Goal: Task Accomplishment & Management: Manage account settings

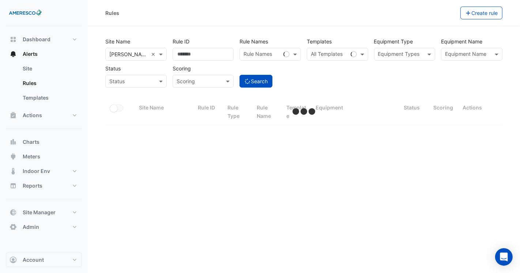
select select "***"
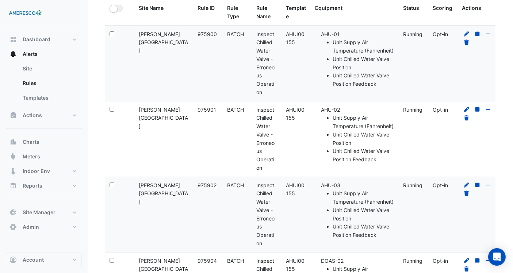
scroll to position [41, 0]
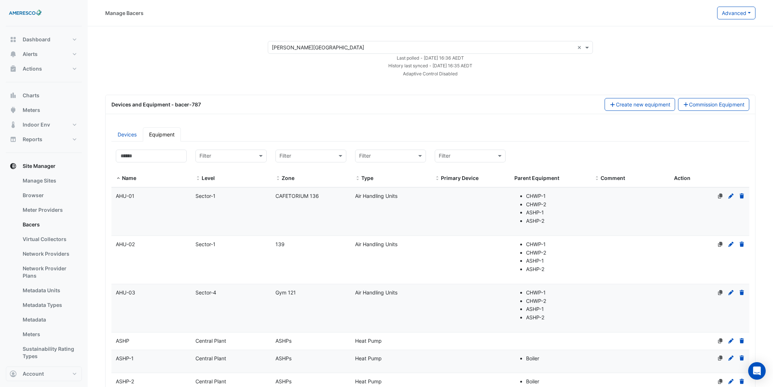
select select "***"
click at [363, 53] on div "× Kelly Elementary ×" at bounding box center [430, 47] width 325 height 13
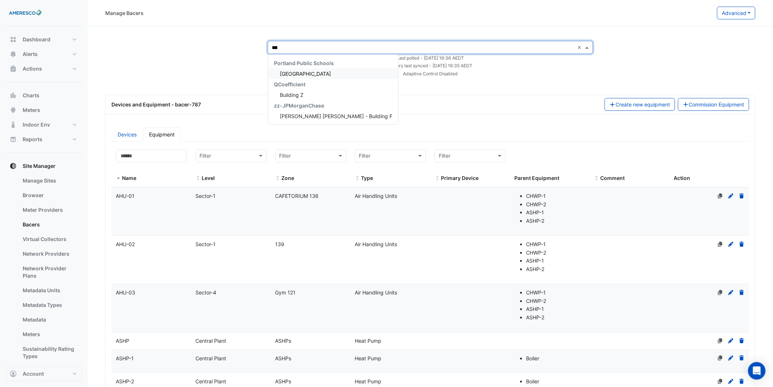
type input "****"
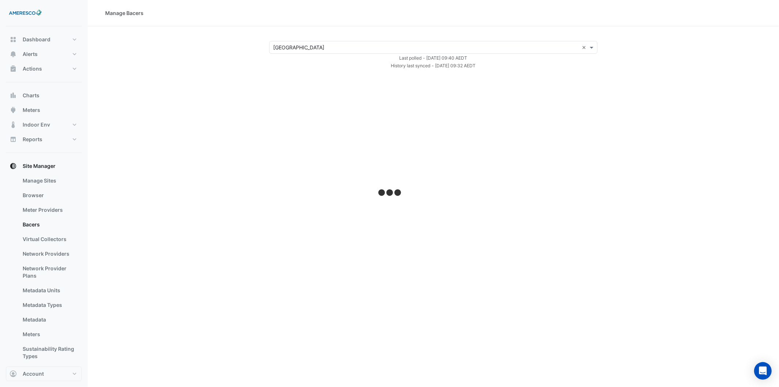
select select "***"
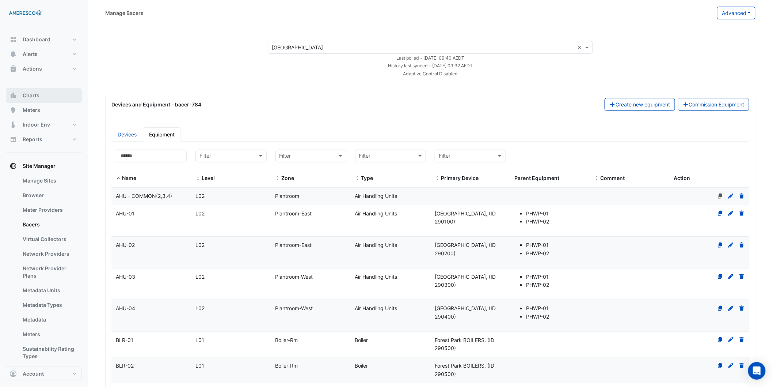
click at [42, 93] on button "Charts" at bounding box center [44, 95] width 76 height 15
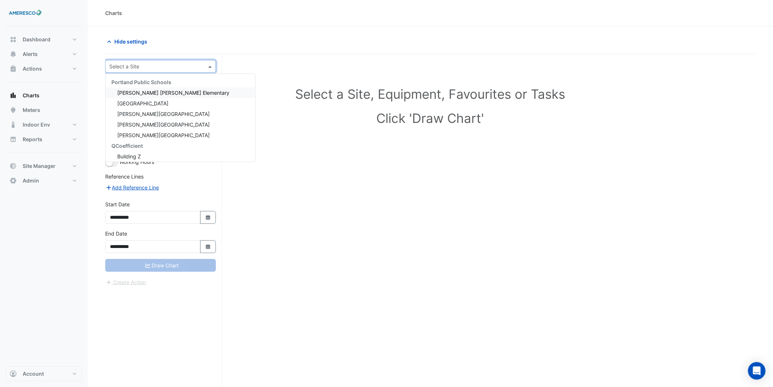
click at [137, 63] on input "text" at bounding box center [153, 67] width 88 height 8
click at [184, 106] on div "[GEOGRAPHIC_DATA]" at bounding box center [181, 103] width 150 height 11
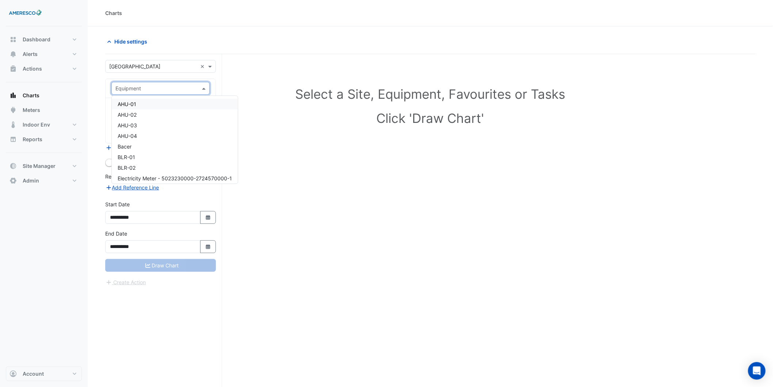
click at [161, 91] on input "text" at bounding box center [153, 89] width 76 height 8
click at [159, 100] on div "AHU-01" at bounding box center [175, 104] width 126 height 11
click at [174, 114] on input "text" at bounding box center [156, 111] width 82 height 8
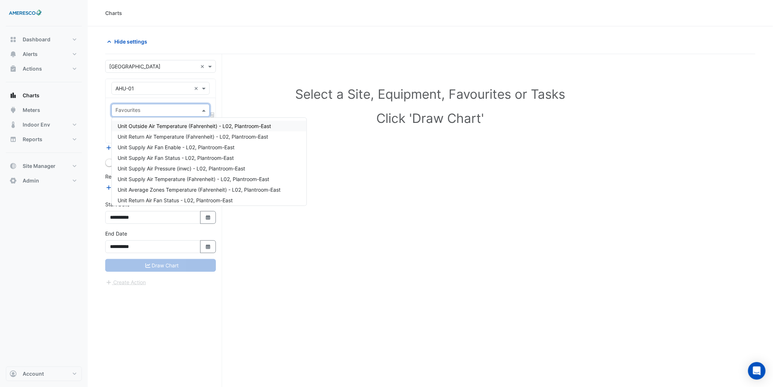
click at [172, 123] on span "Unit Outside Air Temperature (Fahrenheit) - L02, Plantroom-East" at bounding box center [194, 126] width 153 height 6
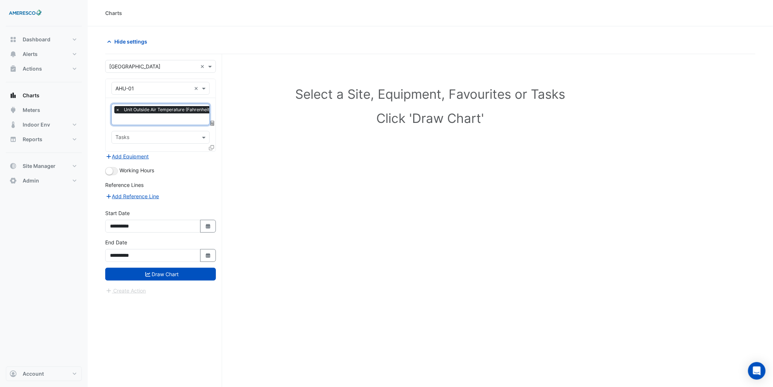
click at [172, 122] on input "text" at bounding box center [188, 120] width 146 height 8
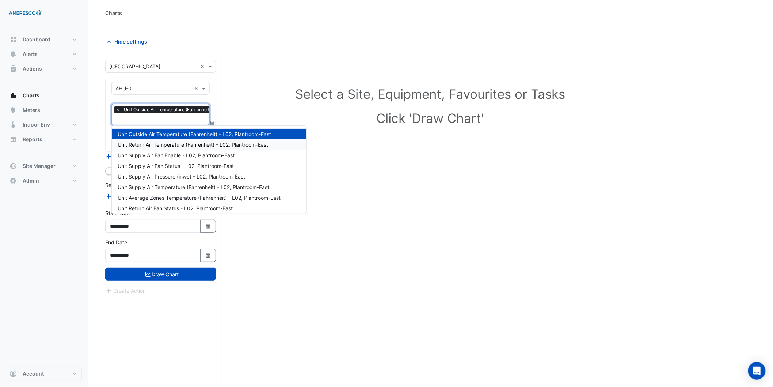
click at [170, 143] on span "Unit Return Air Temperature (Fahrenheit) - L02, Plantroom-East" at bounding box center [193, 144] width 151 height 6
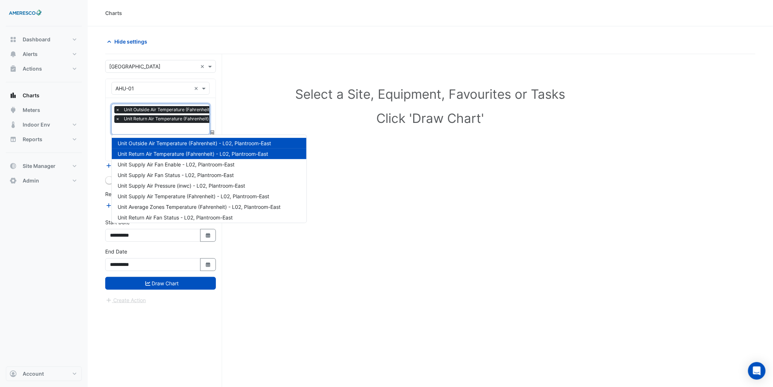
click at [147, 125] on input "text" at bounding box center [188, 129] width 146 height 8
click at [159, 167] on div "Unit Supply Air Fan Enable - L02, Plantroom-East" at bounding box center [209, 164] width 195 height 11
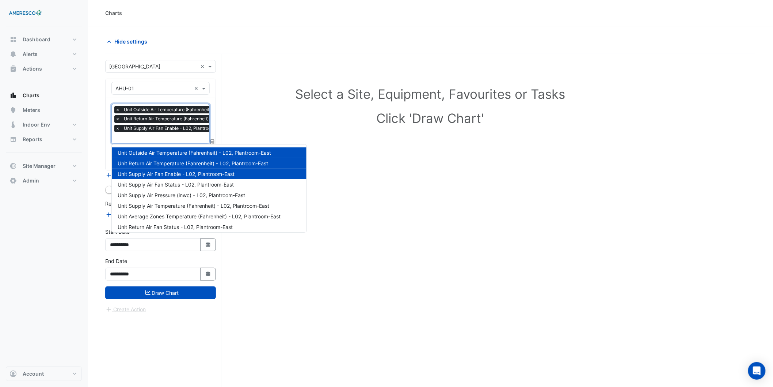
click at [159, 137] on input "text" at bounding box center [188, 138] width 146 height 8
click at [170, 185] on span "Unit Supply Air Fan Status - L02, Plantroom-East" at bounding box center [176, 184] width 116 height 6
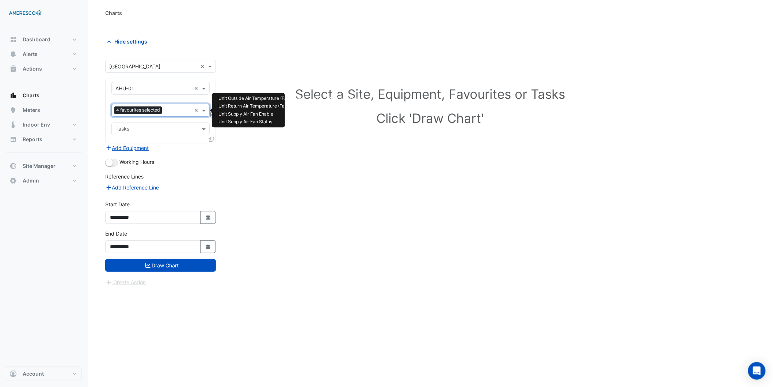
click at [173, 106] on div "4 favourites selected" at bounding box center [151, 109] width 79 height 11
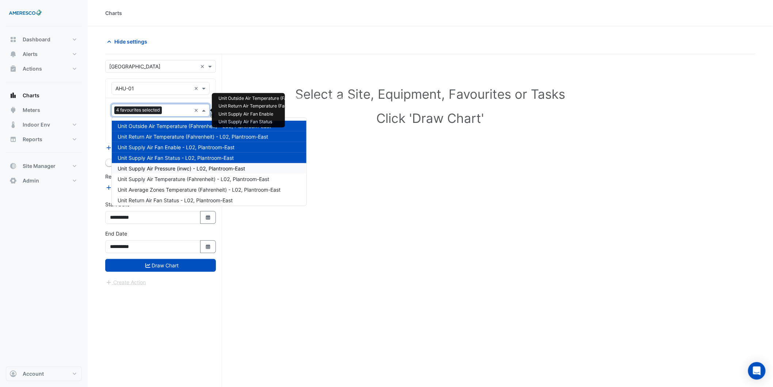
click at [170, 171] on span "Unit Supply Air Pressure (inwc) - L02, Plantroom-East" at bounding box center [182, 168] width 128 height 6
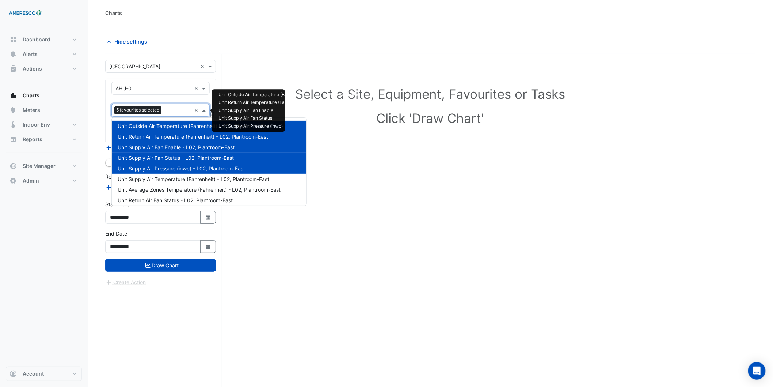
click at [172, 114] on input "text" at bounding box center [177, 111] width 27 height 8
click at [166, 178] on span "Unit Supply Air Temperature (Fahrenheit) - L02, Plantroom-East" at bounding box center [194, 179] width 152 height 6
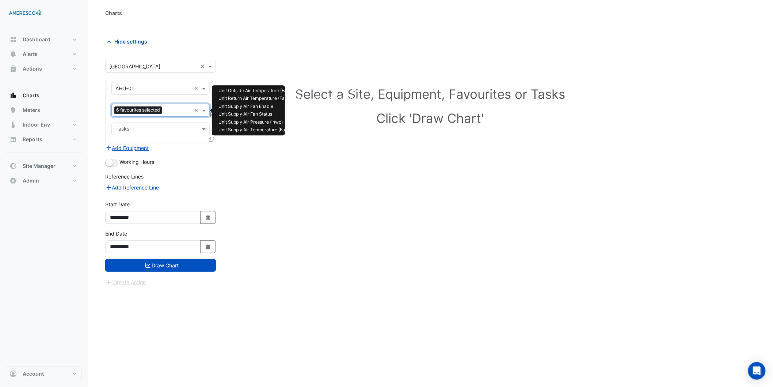
click at [164, 113] on div at bounding box center [177, 110] width 27 height 9
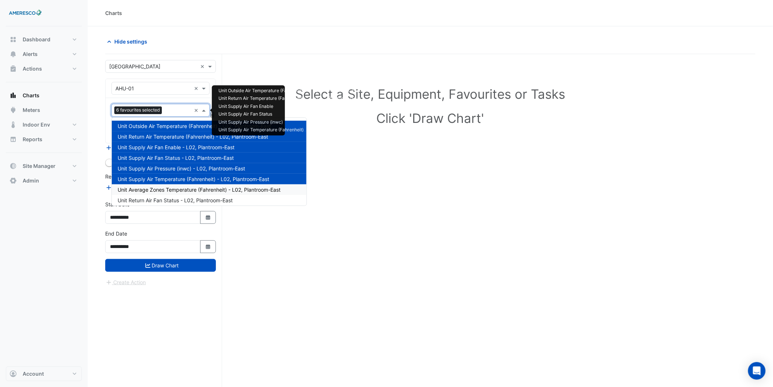
click at [161, 189] on span "Unit Average Zones Temperature (Fahrenheit) - L02, Plantroom-East" at bounding box center [199, 189] width 163 height 6
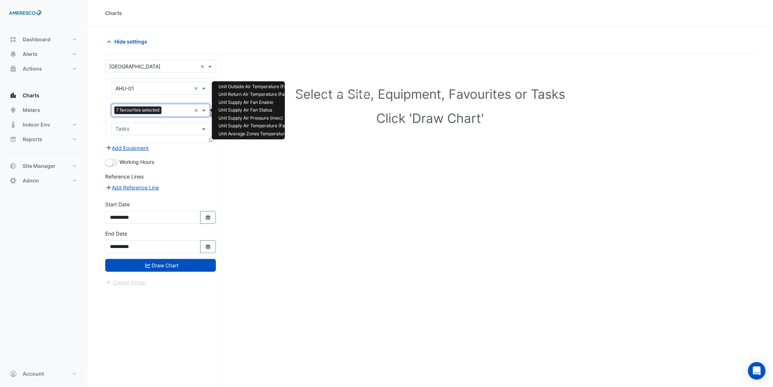
click at [172, 111] on input "text" at bounding box center [177, 111] width 27 height 8
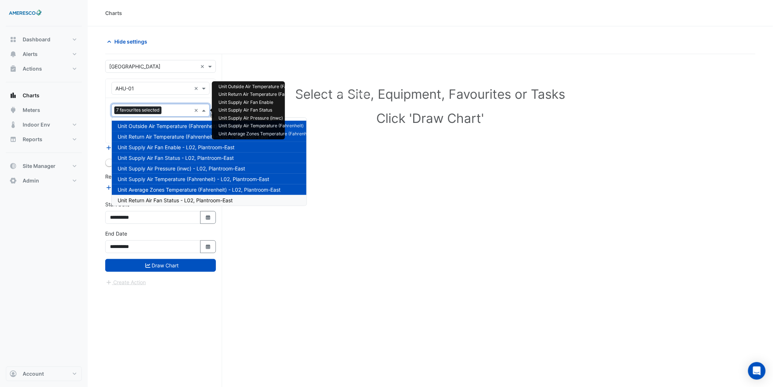
click at [170, 197] on span "Unit Return Air Fan Status - L02, Plantroom-East" at bounding box center [175, 200] width 115 height 6
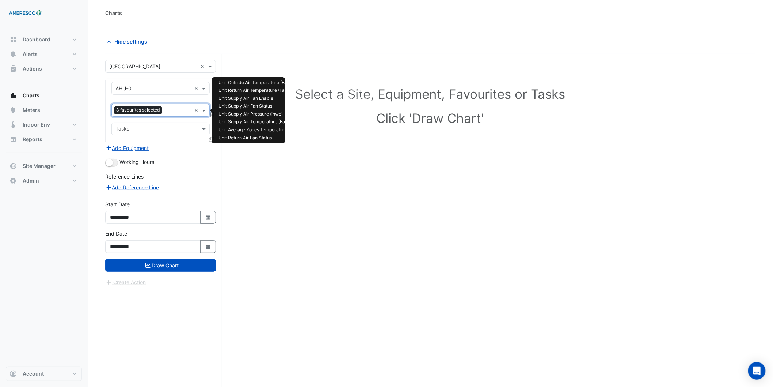
click at [174, 113] on input "text" at bounding box center [178, 111] width 26 height 8
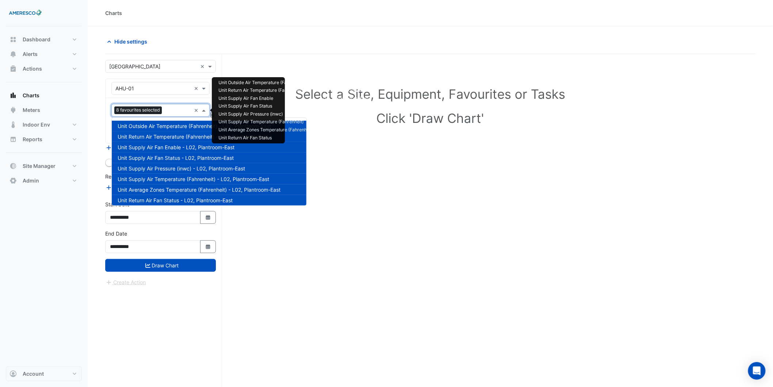
scroll to position [81, 0]
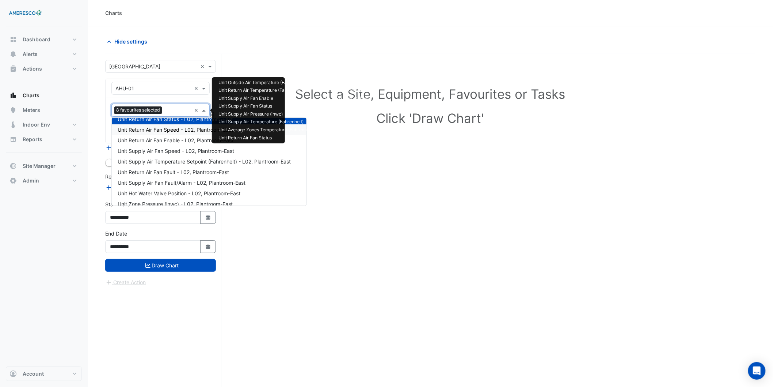
click at [171, 133] on div "Unit Return Air Fan Speed - L02, Plantroom-East" at bounding box center [209, 129] width 195 height 11
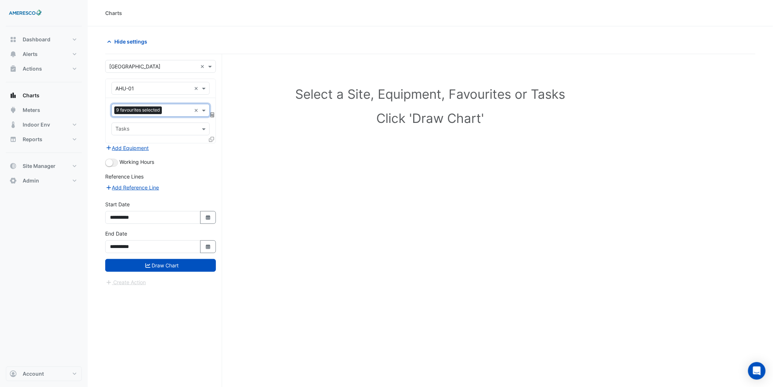
click at [172, 105] on div "9 favourites selected" at bounding box center [151, 109] width 79 height 11
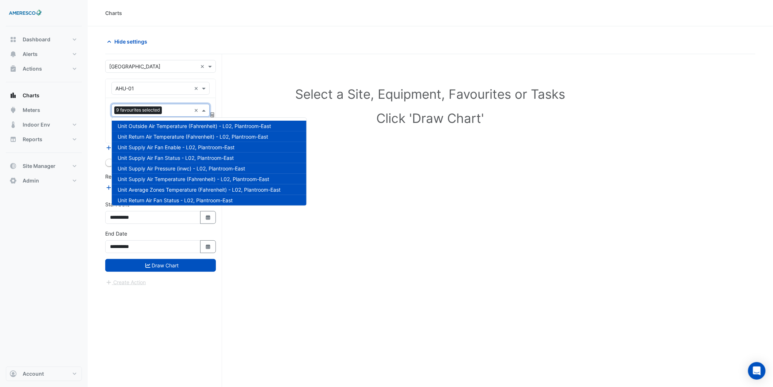
scroll to position [88, 0]
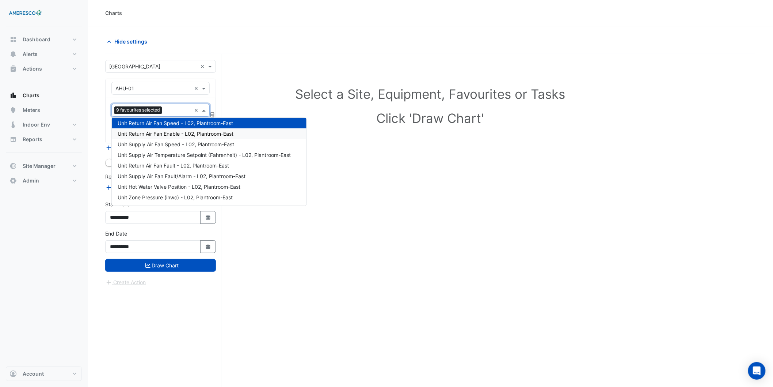
click at [170, 129] on div "Unit Return Air Fan Enable - L02, Plantroom-East" at bounding box center [209, 133] width 195 height 11
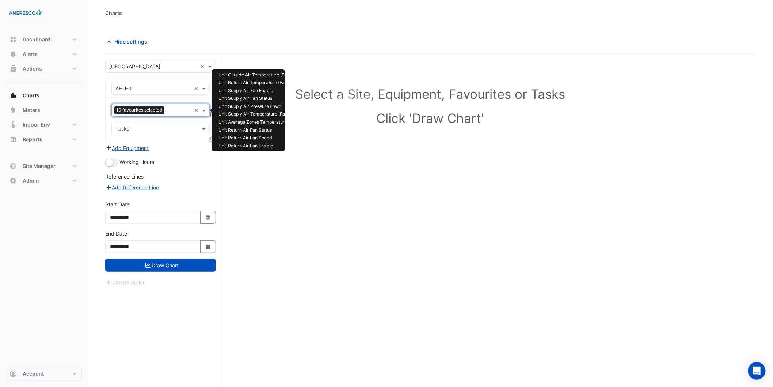
click at [171, 111] on input "text" at bounding box center [179, 111] width 24 height 8
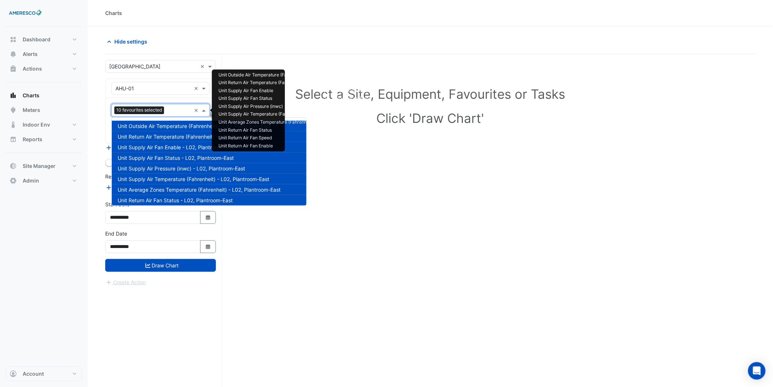
scroll to position [98, 0]
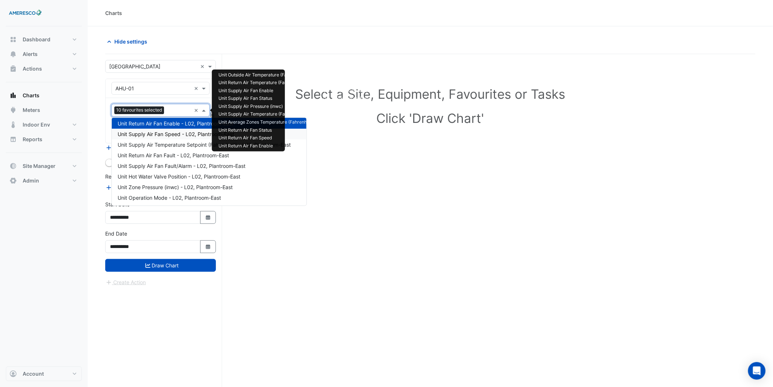
click at [166, 133] on span "Unit Supply Air Fan Speed - L02, Plantroom-East" at bounding box center [176, 134] width 117 height 6
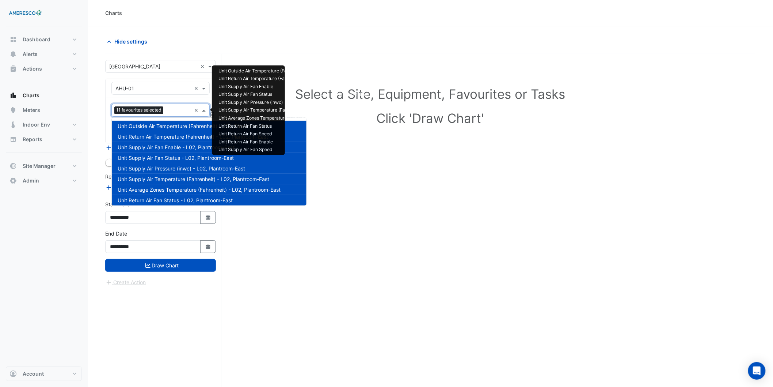
click at [167, 109] on input "text" at bounding box center [178, 111] width 25 height 8
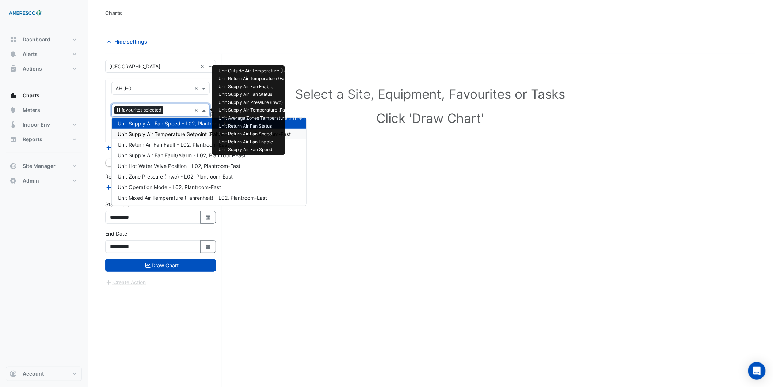
click at [167, 132] on span "Unit Supply Air Temperature Setpoint (Fahrenheit) - L02, Plantroom-East" at bounding box center [204, 134] width 173 height 6
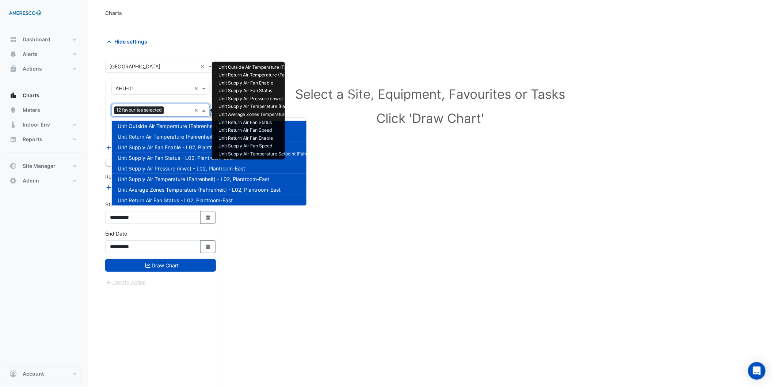
drag, startPoint x: 170, startPoint y: 113, endPoint x: 163, endPoint y: 152, distance: 40.4
click at [168, 116] on div "12 favourites selected ×" at bounding box center [160, 110] width 98 height 13
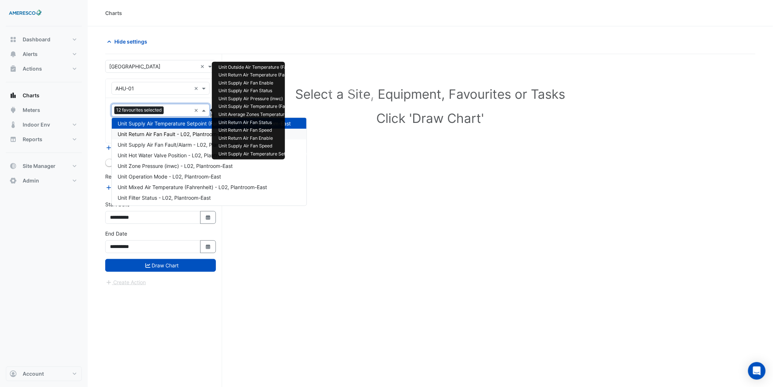
click at [167, 136] on span "Unit Return Air Fan Fault - L02, Plantroom-East" at bounding box center [173, 134] width 111 height 6
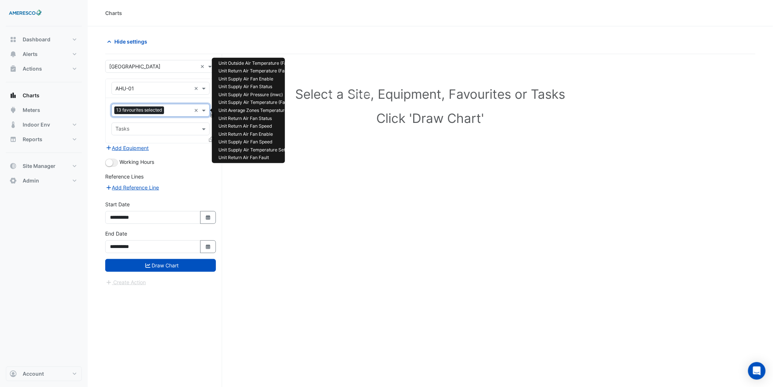
click at [172, 114] on input "text" at bounding box center [179, 111] width 24 height 8
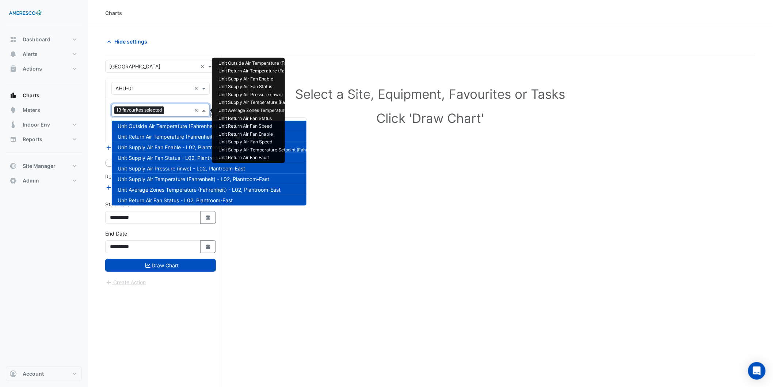
scroll to position [130, 0]
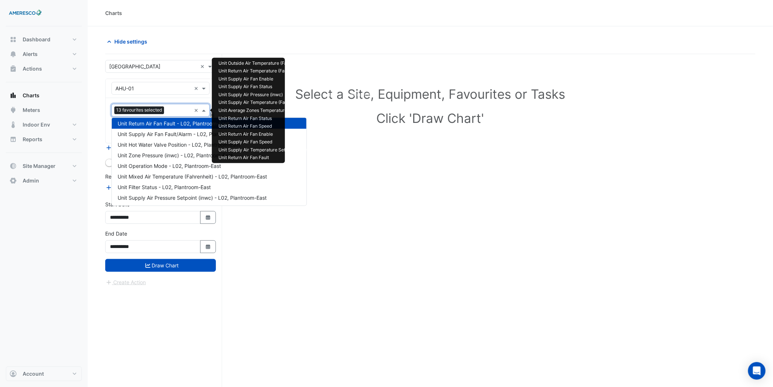
click at [170, 126] on div "Unit Return Air Fan Fault - L02, Plantroom-East" at bounding box center [209, 123] width 195 height 11
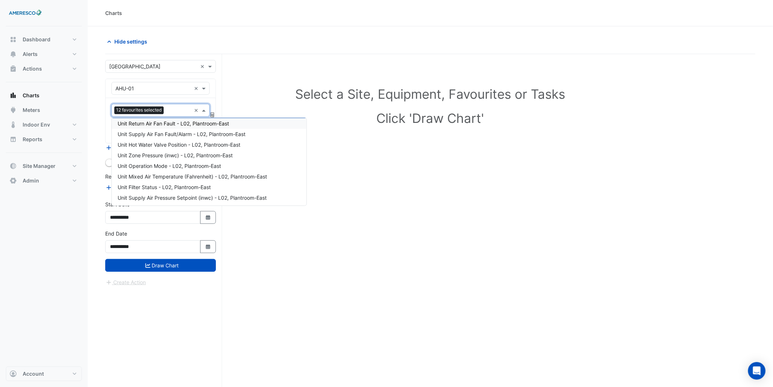
click at [170, 126] on div "Unit Return Air Fan Fault - L02, Plantroom-East" at bounding box center [209, 123] width 195 height 11
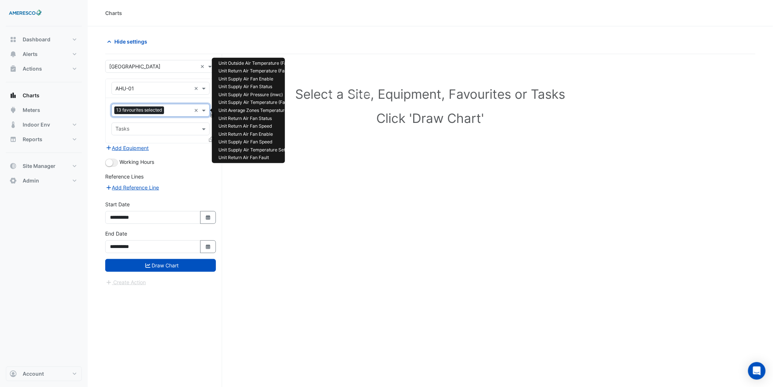
click at [169, 104] on div "13 favourites selected ×" at bounding box center [160, 110] width 98 height 13
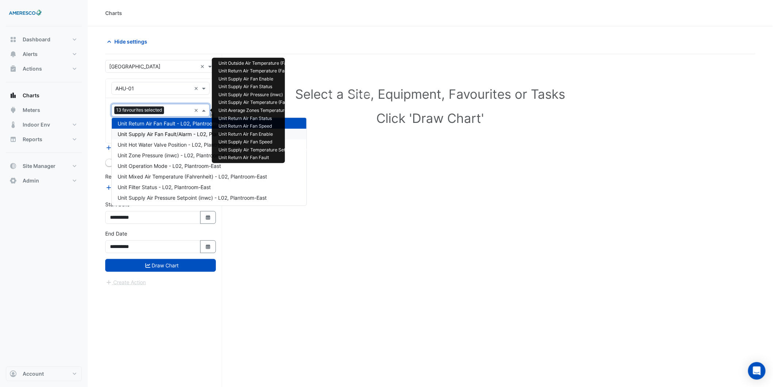
click at [168, 131] on span "Unit Supply Air Fan Fault/Alarm - L02, Plantroom-East" at bounding box center [182, 134] width 128 height 6
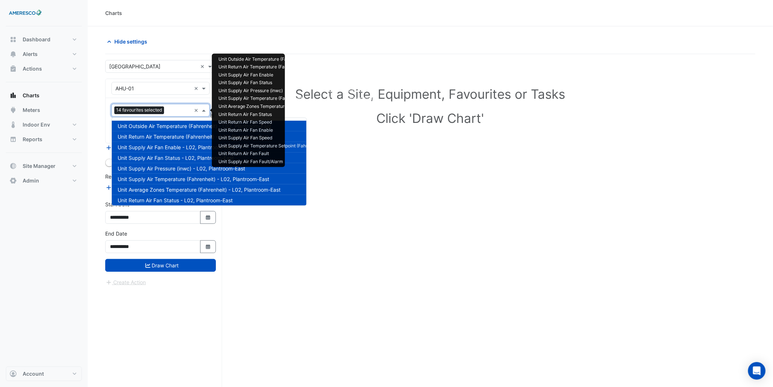
click at [171, 113] on input "text" at bounding box center [179, 111] width 24 height 8
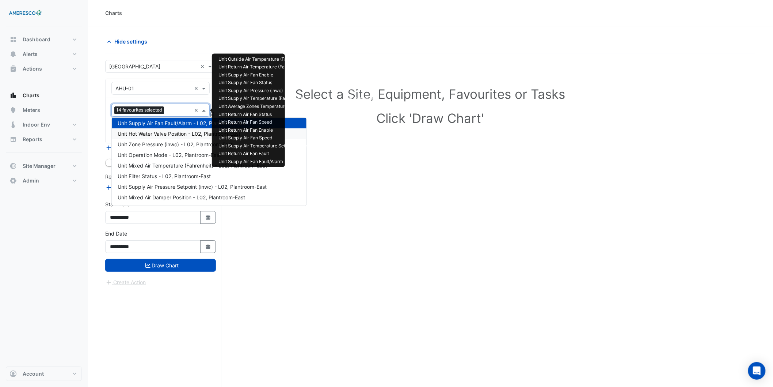
click at [164, 136] on span "Unit Hot Water Valve Position - L02, Plantroom-East" at bounding box center [179, 133] width 123 height 6
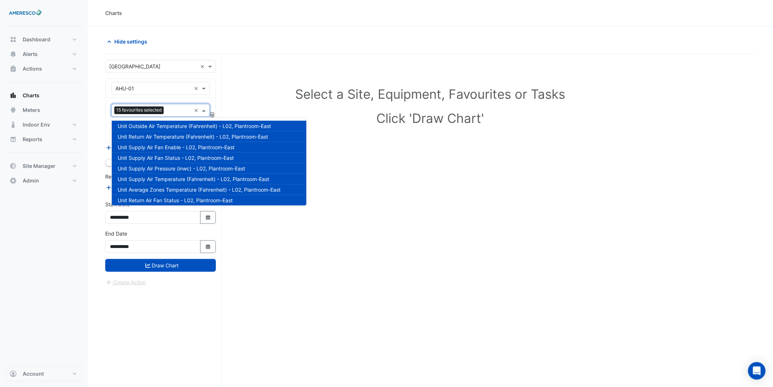
click at [167, 111] on div at bounding box center [179, 110] width 26 height 9
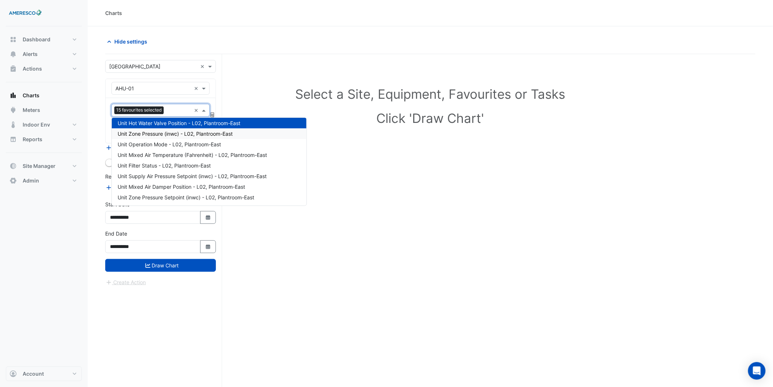
click at [166, 131] on span "Unit Zone Pressure (inwc) - L02, Plantroom-East" at bounding box center [175, 133] width 115 height 6
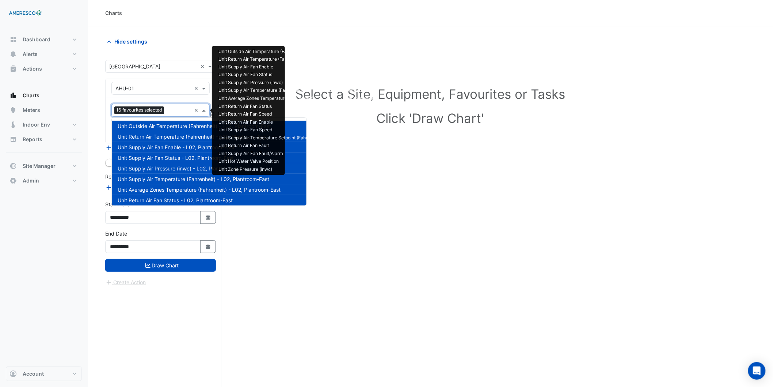
click at [167, 109] on input "text" at bounding box center [179, 111] width 24 height 8
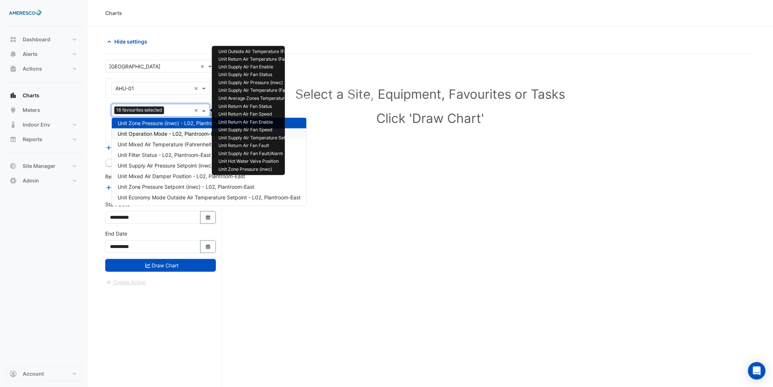
click at [160, 134] on span "Unit Operation Mode - L02, Plantroom-East" at bounding box center [169, 133] width 103 height 6
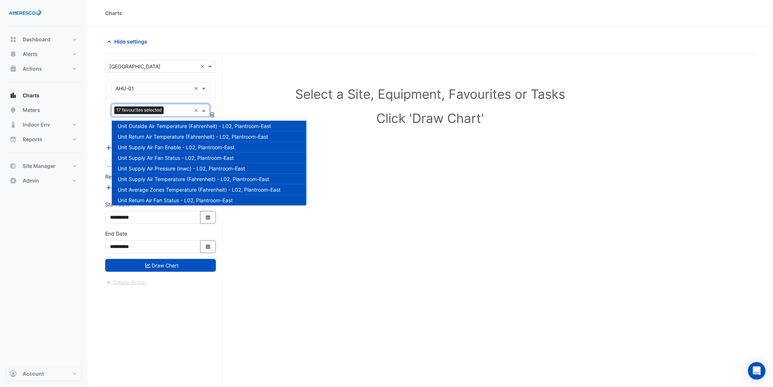
click at [167, 107] on input "text" at bounding box center [179, 111] width 24 height 8
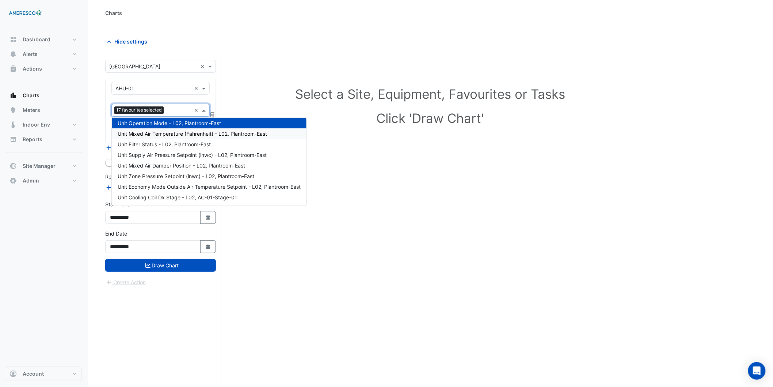
click at [184, 136] on span "Unit Mixed Air Temperature (Fahrenheit) - L02, Plantroom-East" at bounding box center [192, 133] width 149 height 6
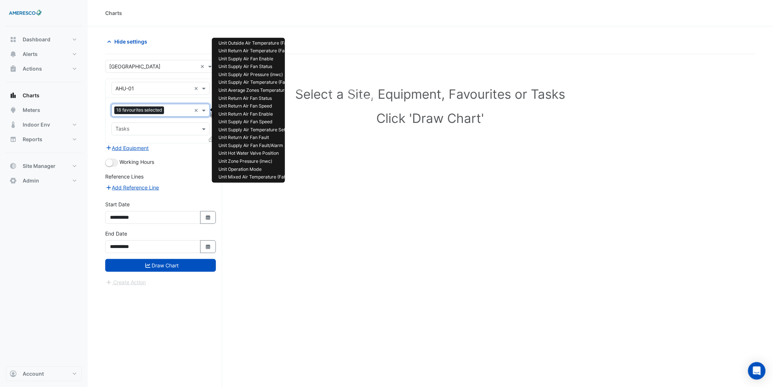
click at [170, 110] on input "text" at bounding box center [179, 111] width 24 height 8
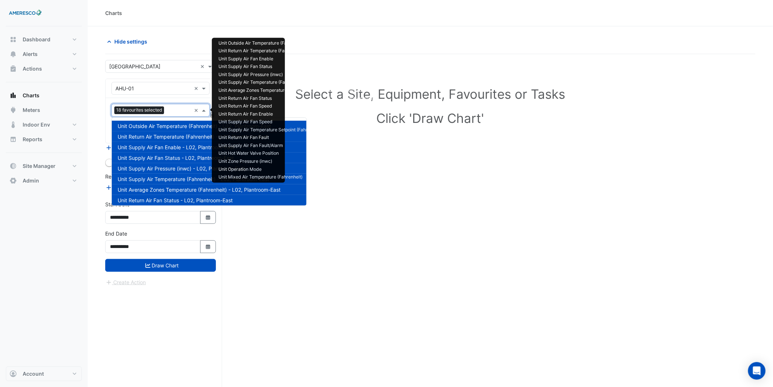
scroll to position [183, 0]
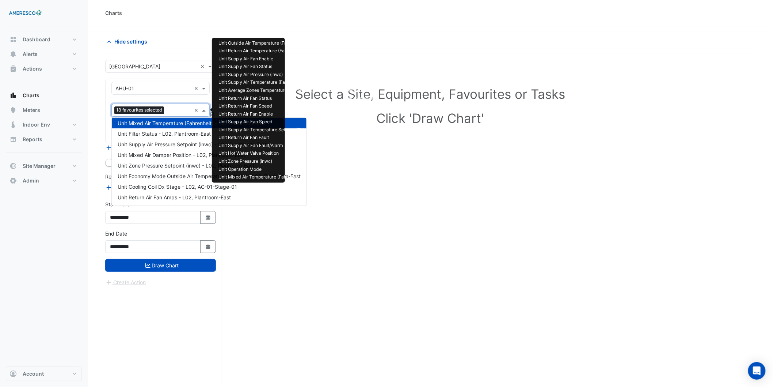
click at [173, 127] on div "Unit Mixed Air Temperature (Fahrenheit) - L02, Plantroom-East" at bounding box center [209, 123] width 195 height 11
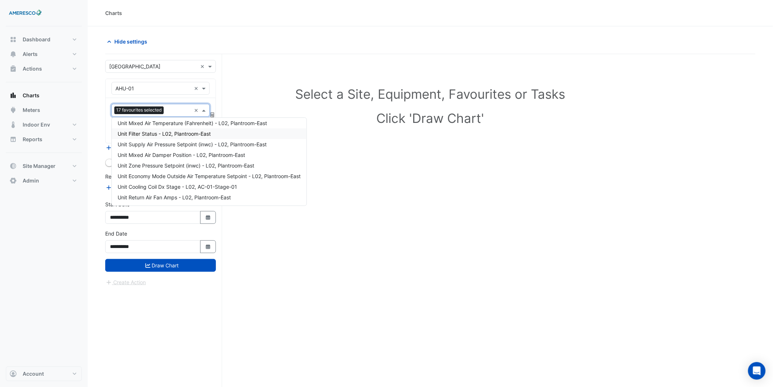
click at [173, 129] on div "Unit Filter Status - L02, Plantroom-East" at bounding box center [209, 133] width 195 height 11
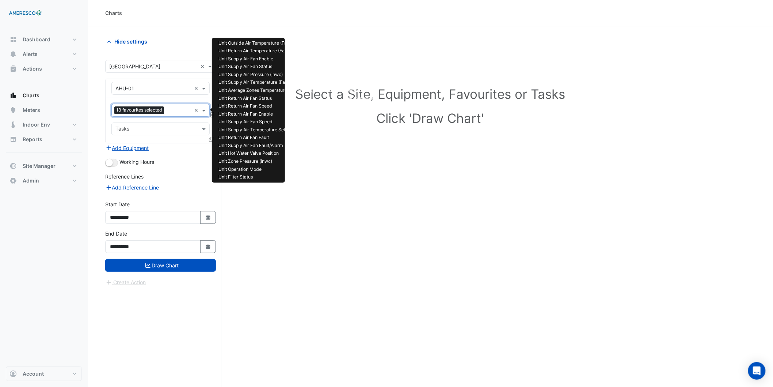
click at [173, 116] on div "18 favourites selected ×" at bounding box center [160, 110] width 98 height 13
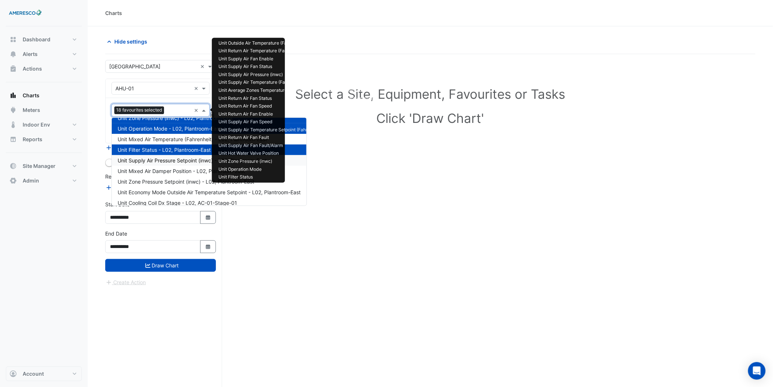
scroll to position [153, 0]
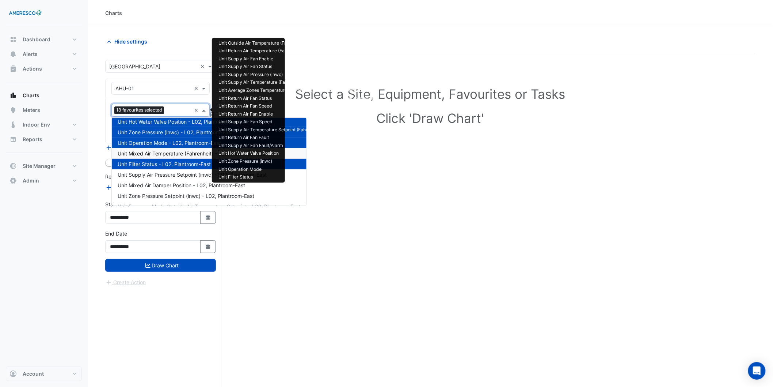
click at [170, 148] on div "Unit Mixed Air Temperature (Fahrenheit) - L02, Plantroom-East" at bounding box center [209, 153] width 195 height 11
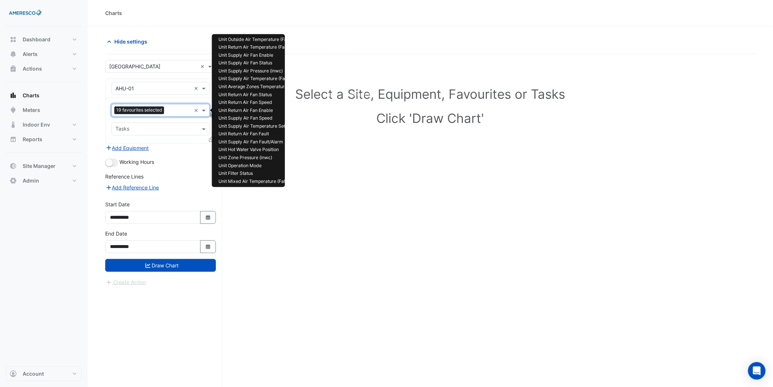
click at [173, 113] on input "text" at bounding box center [179, 111] width 24 height 8
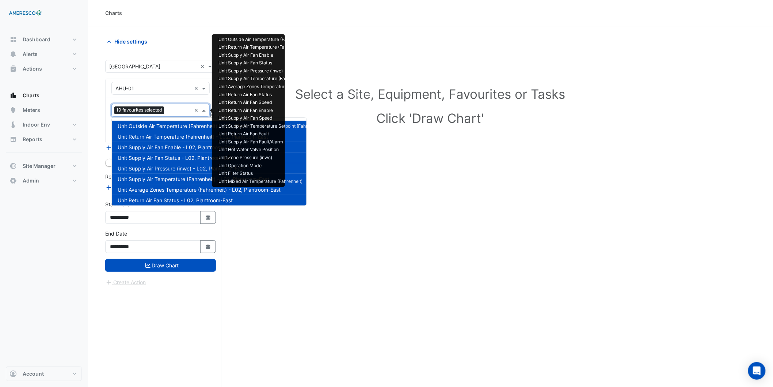
scroll to position [183, 0]
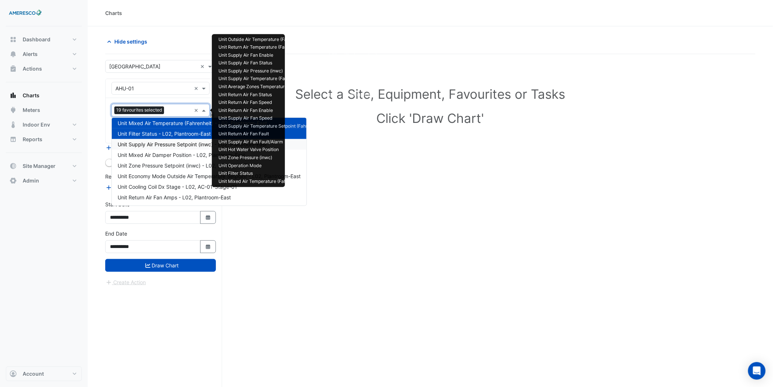
click at [167, 144] on span "Unit Supply Air Pressure Setpoint (inwc) - L02, Plantroom-East" at bounding box center [192, 144] width 149 height 6
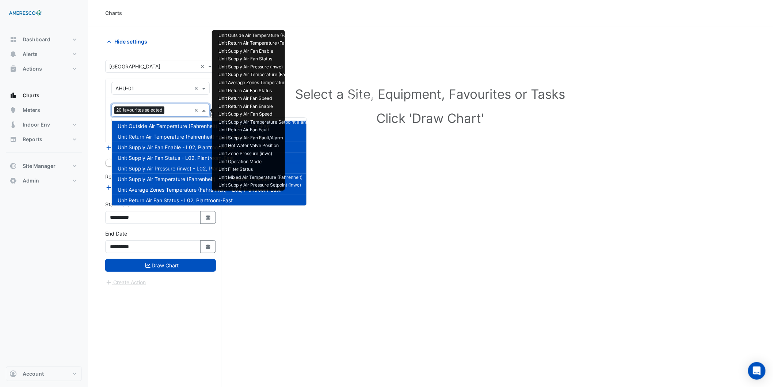
click at [169, 110] on input "text" at bounding box center [179, 111] width 24 height 8
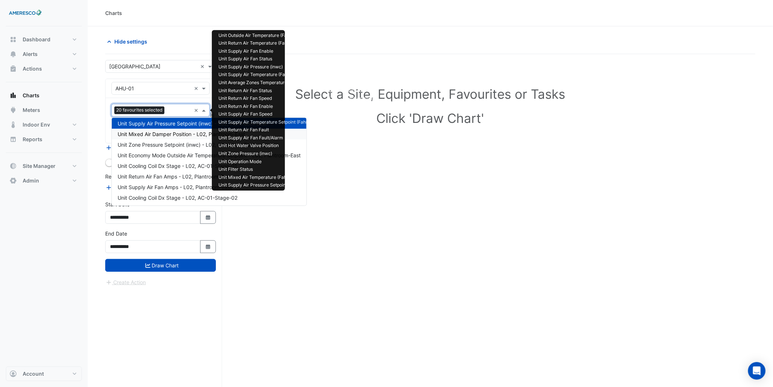
click at [167, 132] on span "Unit Mixed Air Damper Position - L02, Plantroom-East" at bounding box center [182, 134] width 128 height 6
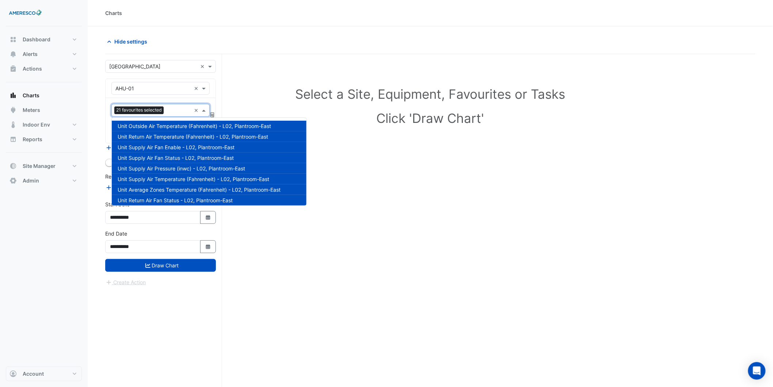
click at [174, 108] on input "text" at bounding box center [179, 111] width 24 height 8
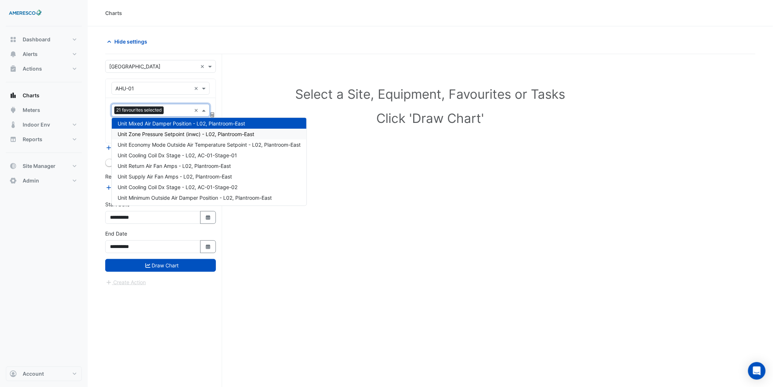
click at [163, 136] on span "Unit Zone Pressure Setpoint (inwc) - L02, Plantroom-East" at bounding box center [186, 134] width 137 height 6
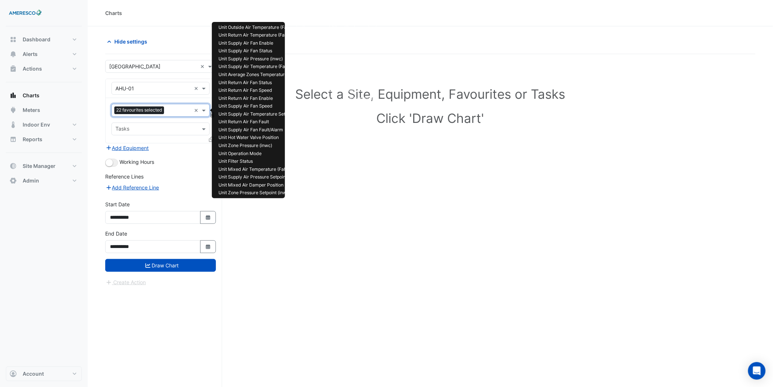
click at [168, 115] on div at bounding box center [178, 110] width 25 height 9
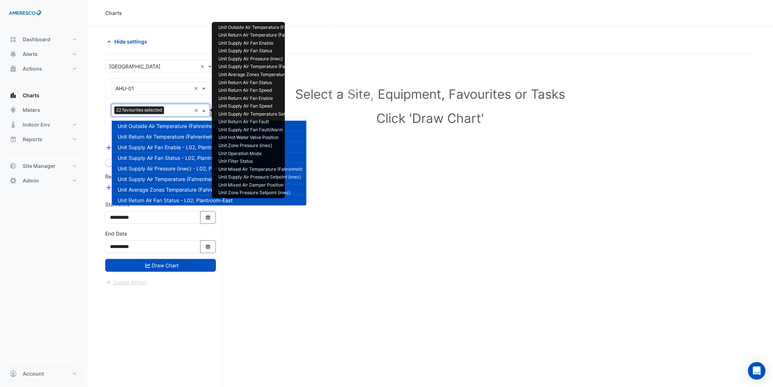
scroll to position [225, 0]
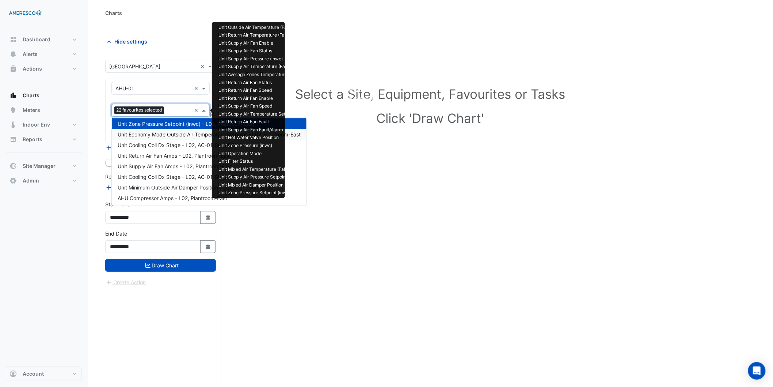
click at [169, 131] on span "Unit Economy Mode Outside Air Temperature Setpoint - L02, Plantroom-East" at bounding box center [209, 134] width 183 height 6
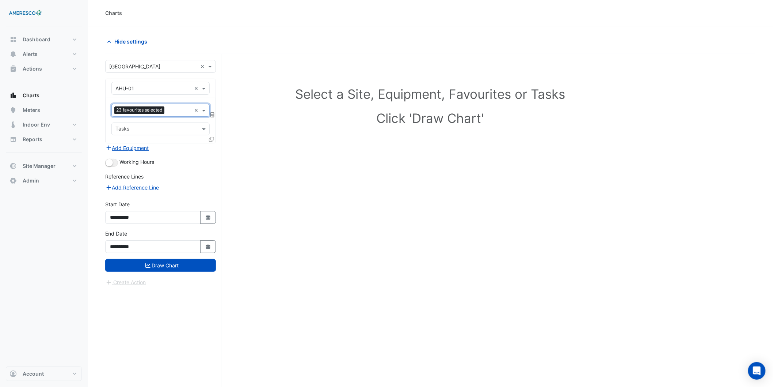
click at [170, 107] on input "text" at bounding box center [179, 111] width 24 height 8
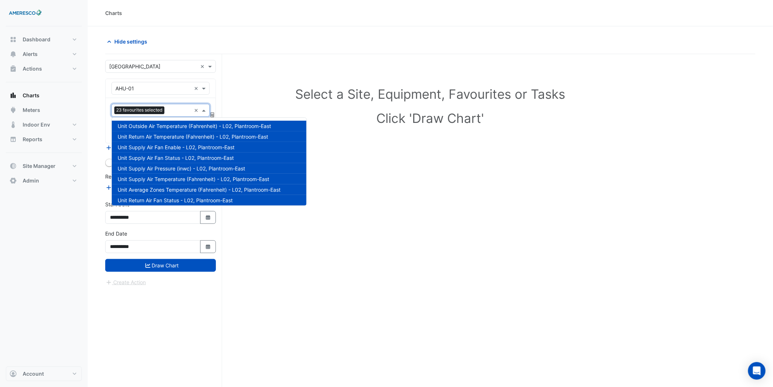
scroll to position [236, 0]
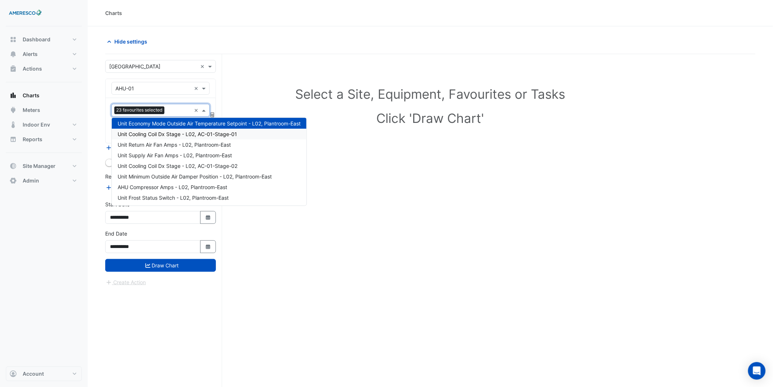
click at [167, 132] on span "Unit Cooling Coil Dx Stage - L02, AC-01-Stage-01" at bounding box center [177, 134] width 119 height 6
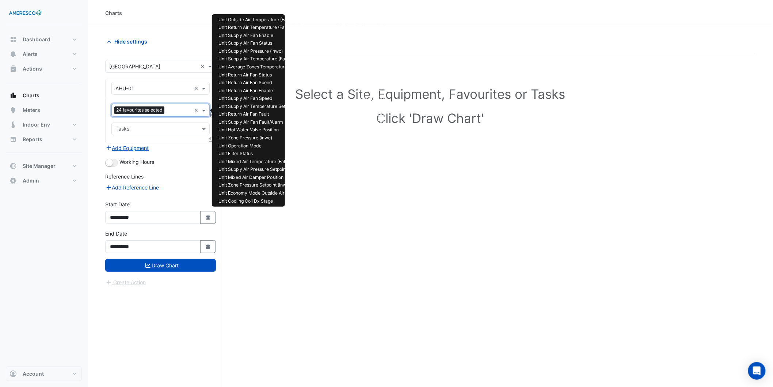
click at [169, 111] on input "text" at bounding box center [179, 111] width 24 height 8
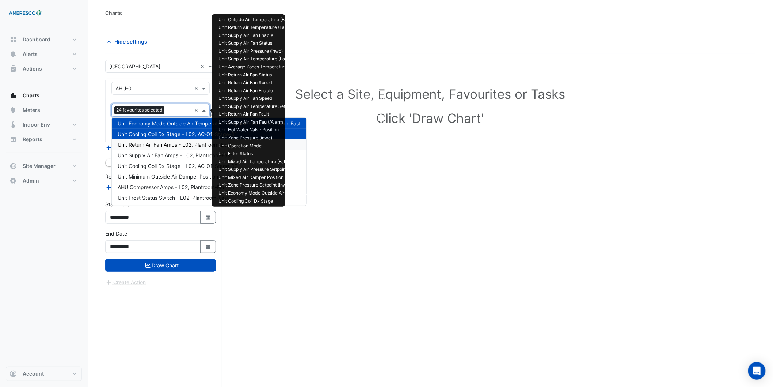
click at [162, 141] on span "Unit Return Air Fan Amps - L02, Plantroom-East" at bounding box center [174, 144] width 113 height 6
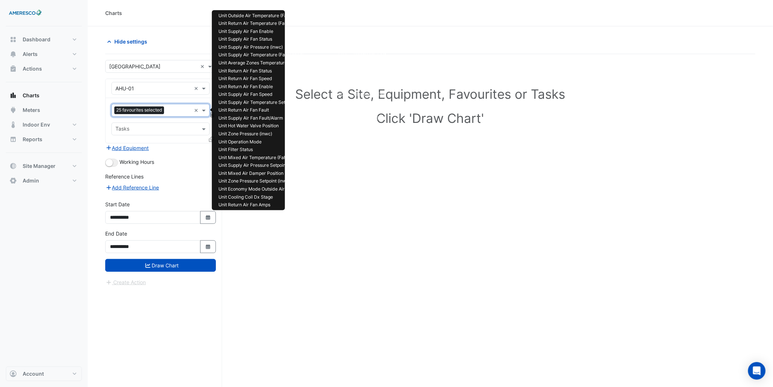
click at [169, 112] on input "text" at bounding box center [179, 111] width 24 height 8
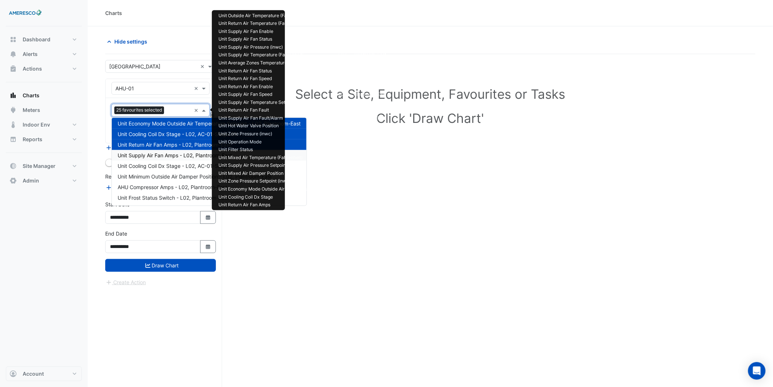
click at [157, 150] on div "Unit Supply Air Fan Amps - L02, Plantroom-East" at bounding box center [209, 155] width 195 height 11
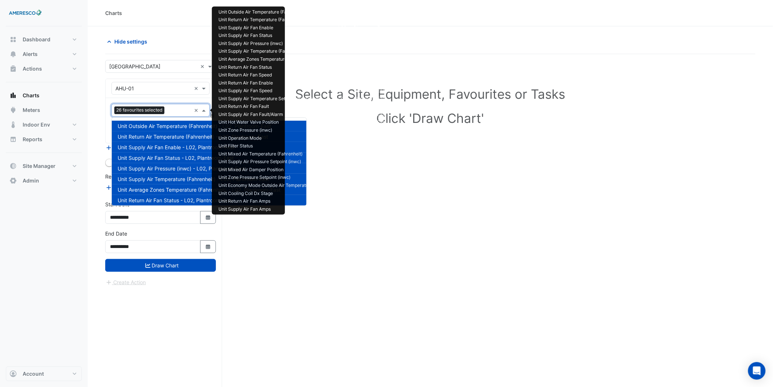
drag, startPoint x: 171, startPoint y: 112, endPoint x: 156, endPoint y: 147, distance: 37.5
click at [170, 113] on input "text" at bounding box center [179, 111] width 24 height 8
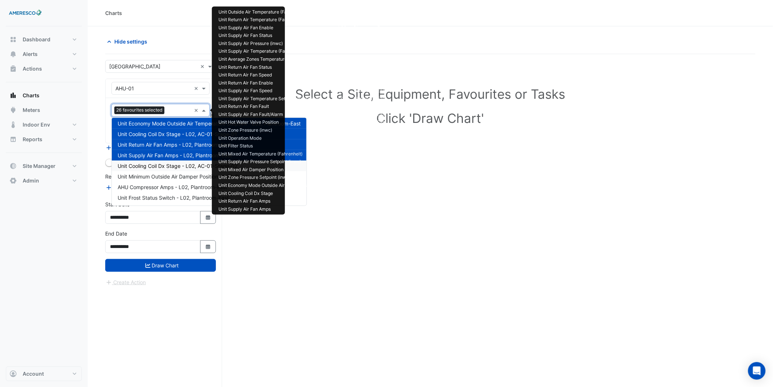
click at [156, 165] on span "Unit Cooling Coil Dx Stage - L02, AC-01-Stage-02" at bounding box center [178, 166] width 120 height 6
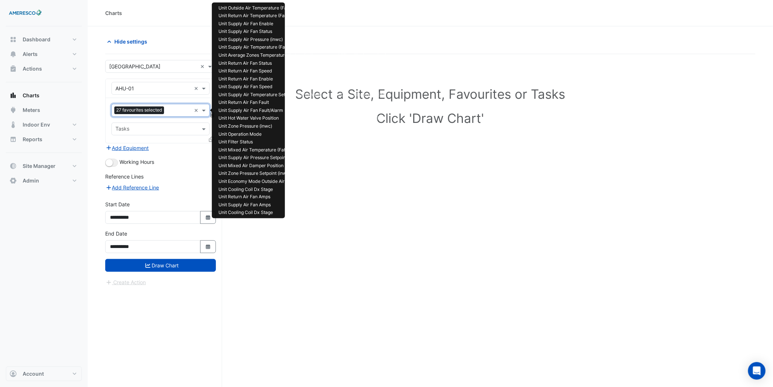
click at [164, 114] on div "27 favourites selected" at bounding box center [140, 110] width 52 height 9
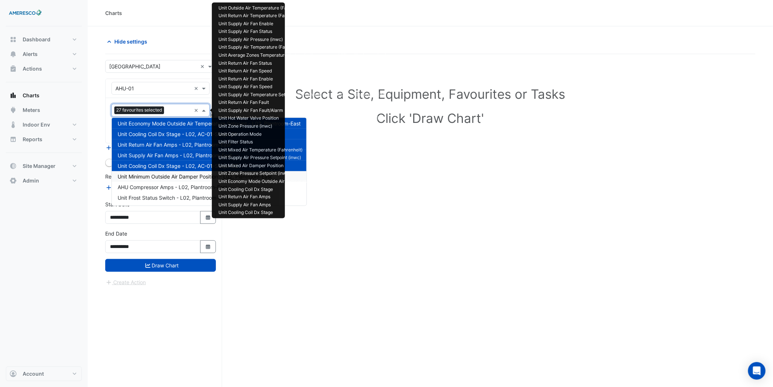
click at [154, 178] on span "Unit Minimum Outside Air Damper Position - L02, Plantroom-East" at bounding box center [195, 176] width 154 height 6
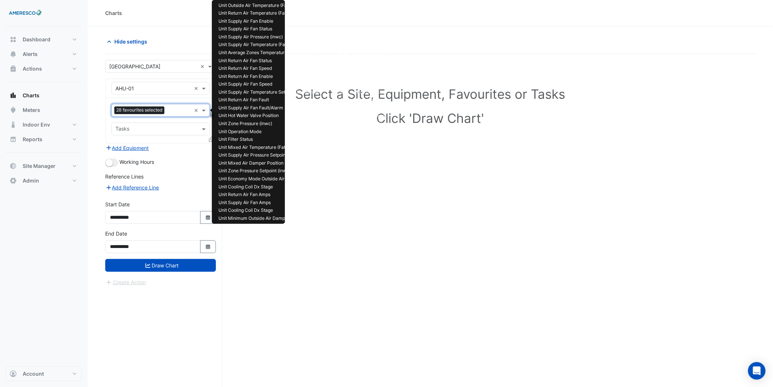
click at [167, 118] on body "Charts Hide settings Select a Site, Equipment, Favourites or Tasks Click 'Draw …" at bounding box center [386, 207] width 773 height 414
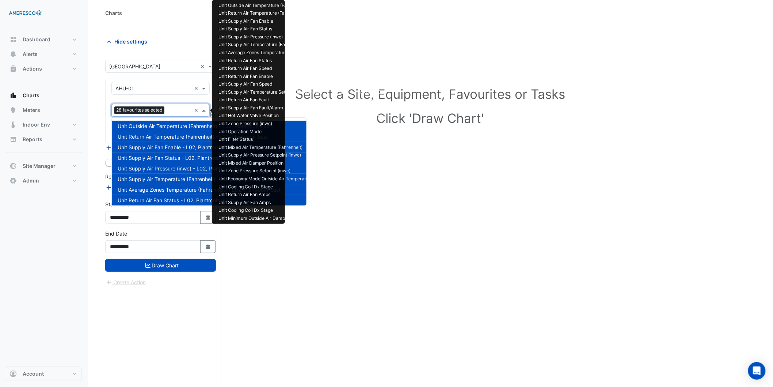
click at [170, 114] on input "text" at bounding box center [179, 111] width 24 height 8
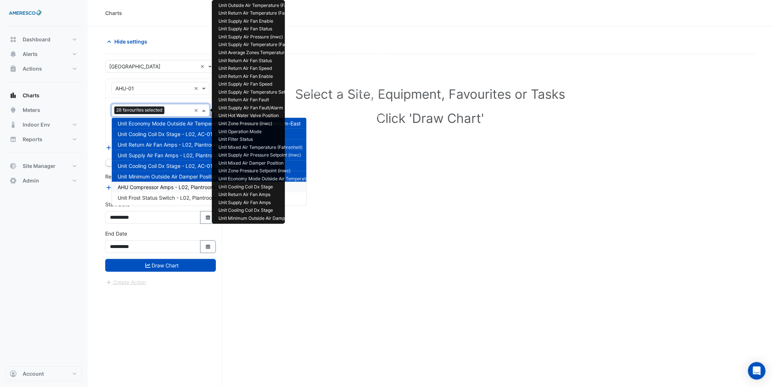
click at [167, 185] on span "AHU Compressor Amps - L02, Plantroom-East" at bounding box center [173, 187] width 110 height 6
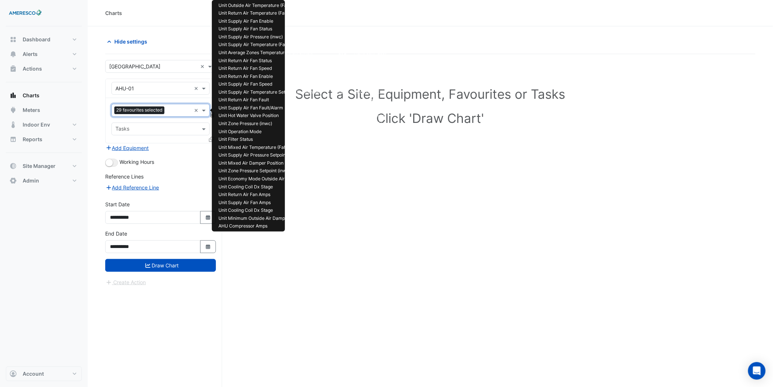
click at [174, 112] on input "text" at bounding box center [179, 111] width 24 height 8
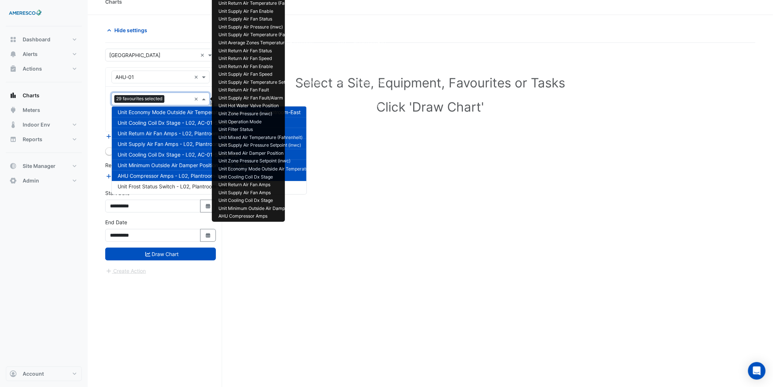
scroll to position [28, 0]
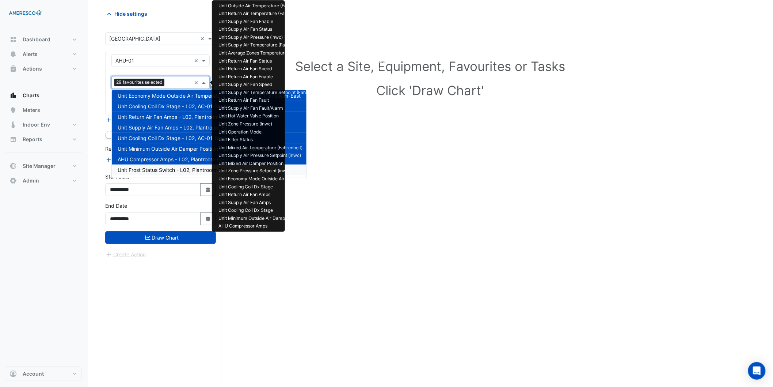
click at [168, 164] on div "Unit Frost Status Switch - L02, Plantroom-East" at bounding box center [209, 169] width 195 height 11
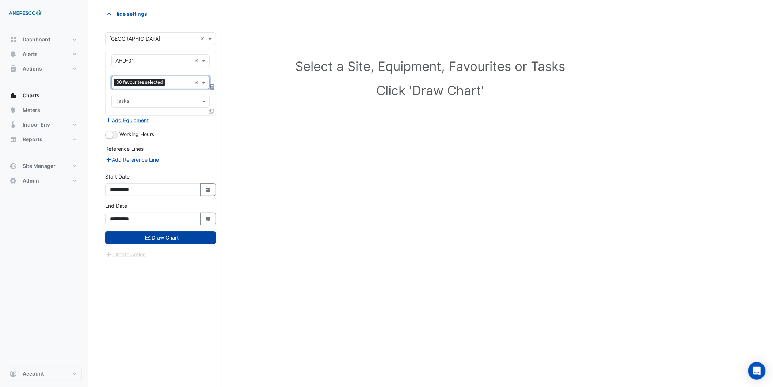
click at [193, 236] on button "Draw Chart" at bounding box center [160, 237] width 111 height 13
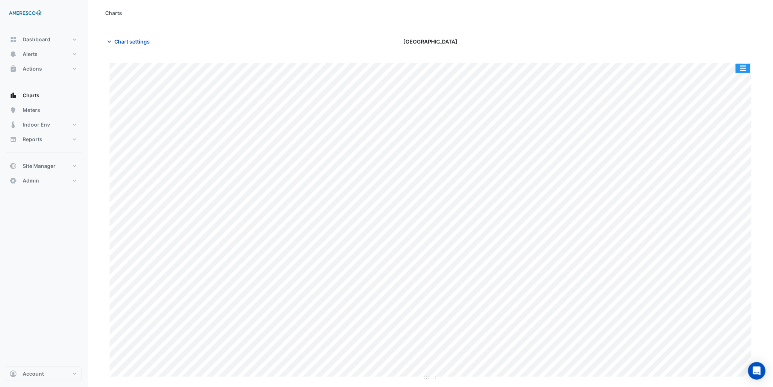
click at [738, 66] on button "button" at bounding box center [743, 68] width 15 height 9
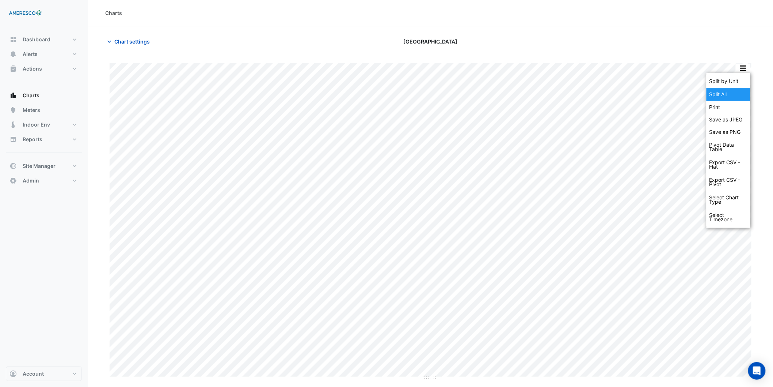
click at [729, 95] on div "Split All" at bounding box center [729, 94] width 44 height 13
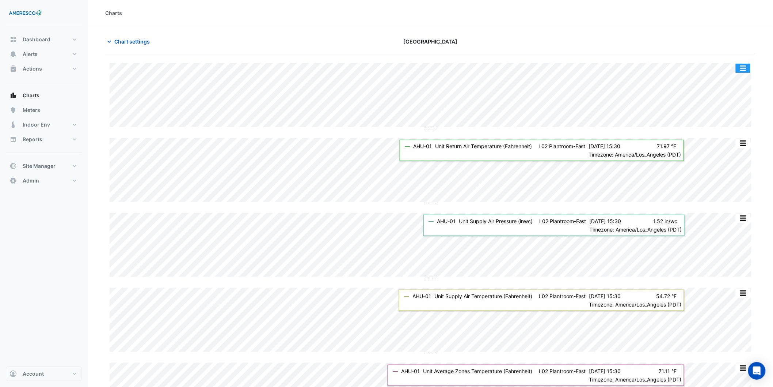
click at [742, 68] on button "button" at bounding box center [743, 68] width 15 height 9
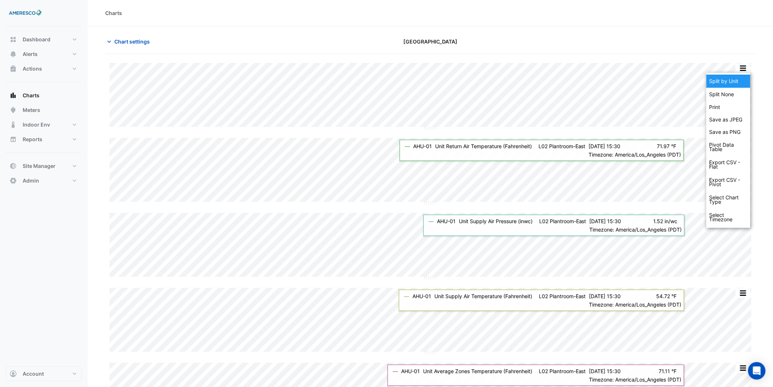
click at [735, 79] on div "Split by Unit" at bounding box center [729, 81] width 44 height 13
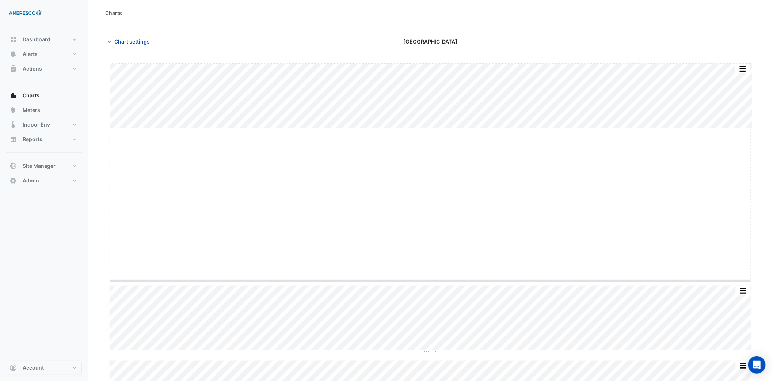
drag, startPoint x: 427, startPoint y: 128, endPoint x: 436, endPoint y: 281, distance: 153.0
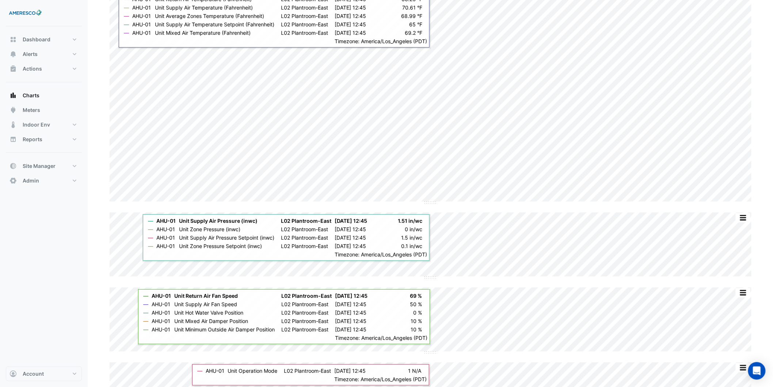
scroll to position [81, 0]
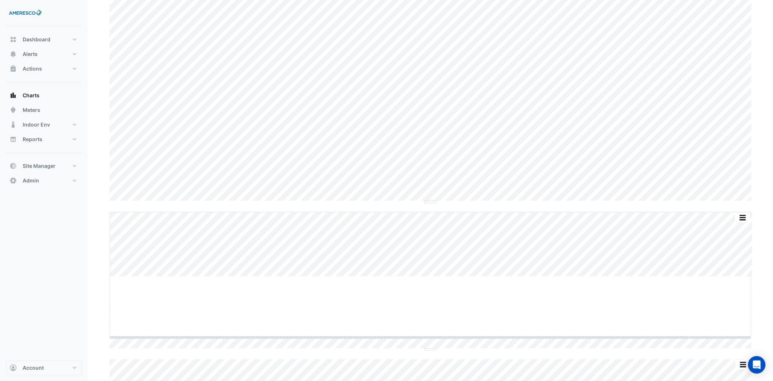
drag, startPoint x: 428, startPoint y: 275, endPoint x: 427, endPoint y: 336, distance: 60.7
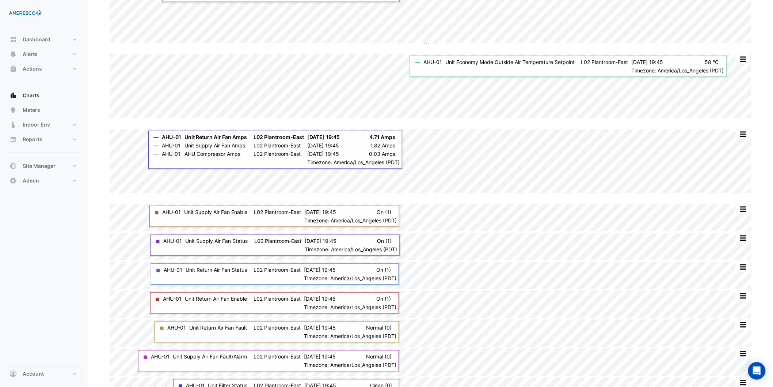
scroll to position [528, 0]
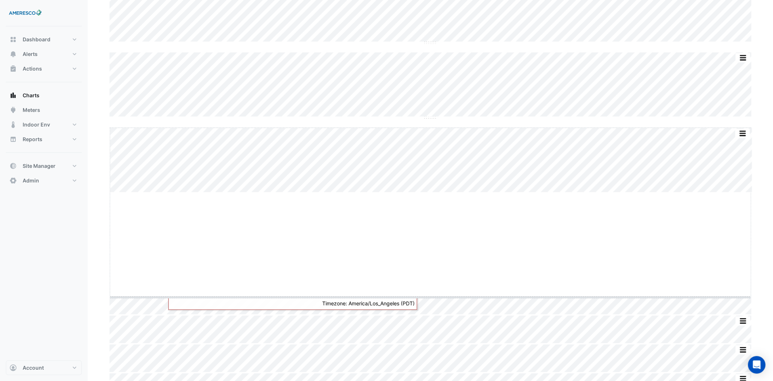
drag, startPoint x: 429, startPoint y: 193, endPoint x: 424, endPoint y: 297, distance: 105.0
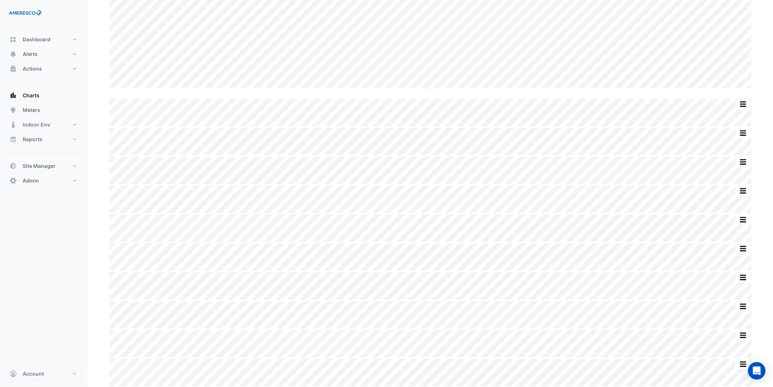
scroll to position [739, 0]
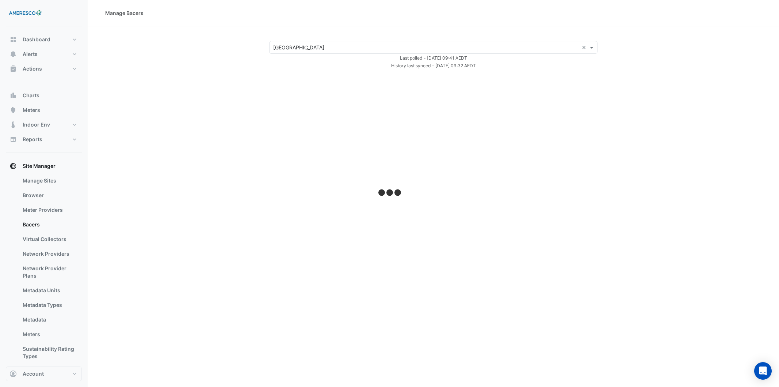
select select "***"
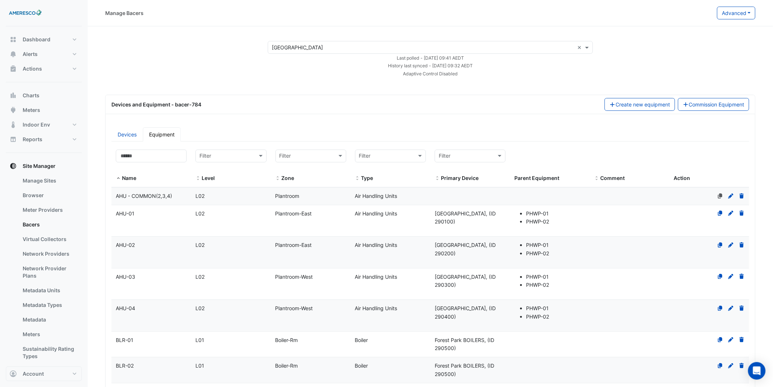
click at [217, 231] on datatable-body-cell "Level L02" at bounding box center [231, 220] width 80 height 31
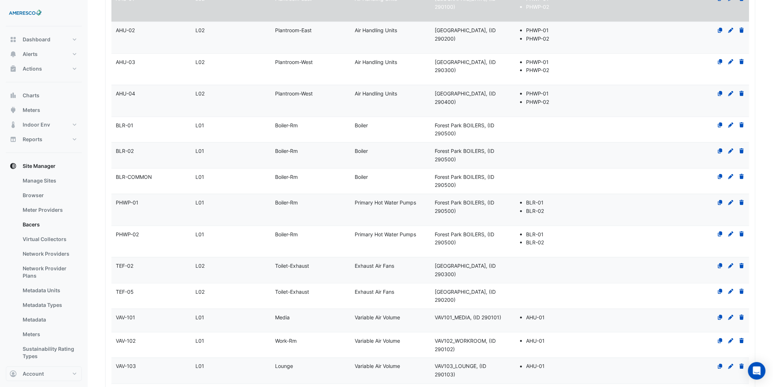
select select "***"
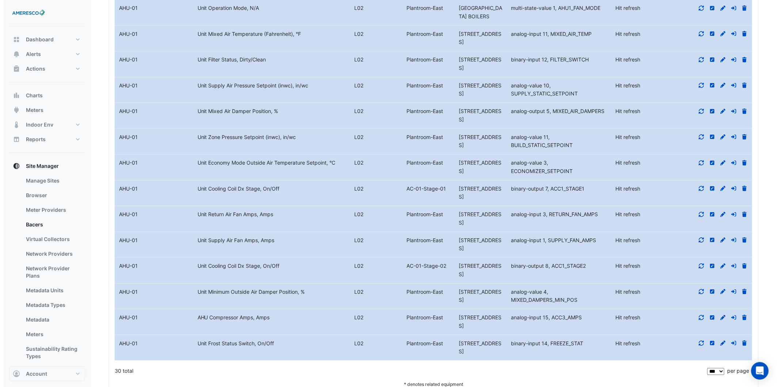
scroll to position [1989, 0]
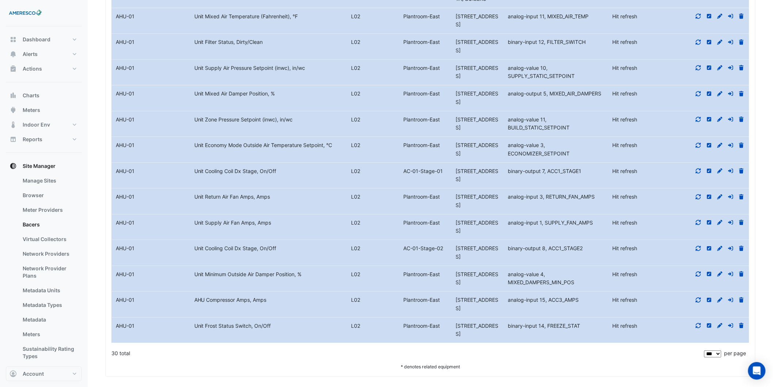
click at [323, 148] on div "Unit Economy Mode Outside Air Temperature Setpoint, °C" at bounding box center [268, 145] width 157 height 8
click at [740, 147] on icon at bounding box center [742, 144] width 4 height 5
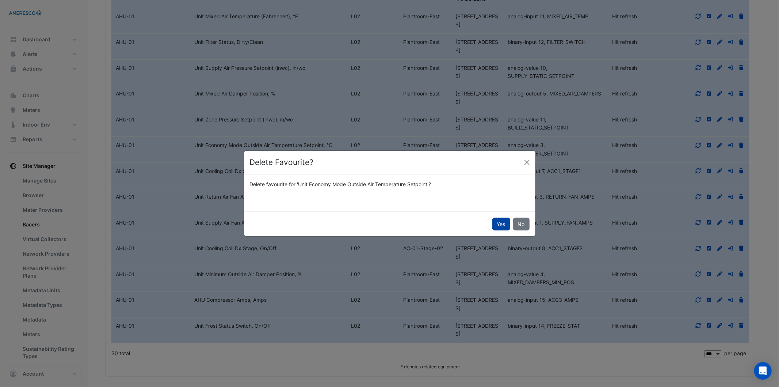
click at [500, 221] on button "Yes" at bounding box center [502, 223] width 18 height 13
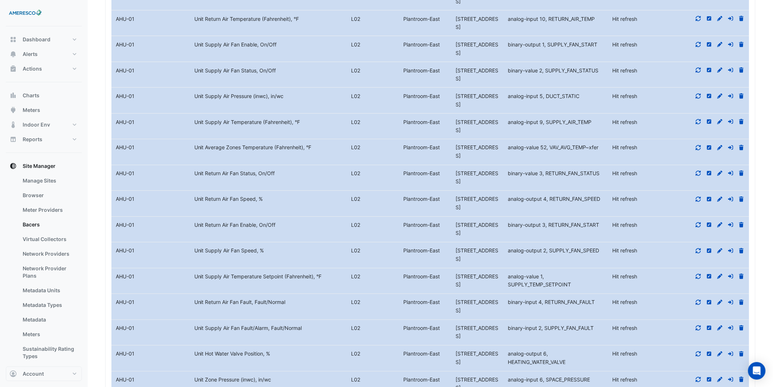
scroll to position [1592, 0]
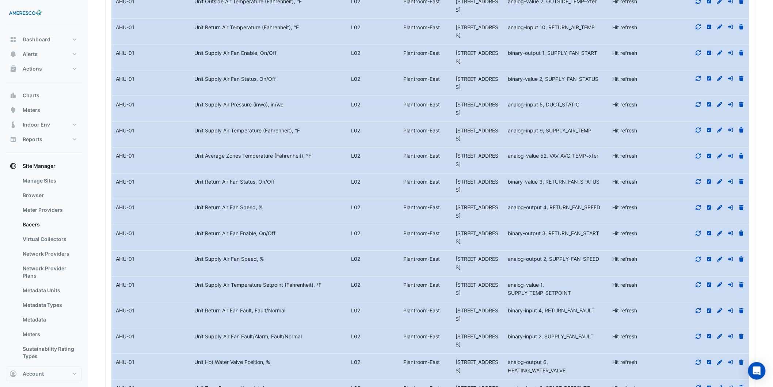
click at [468, 107] on span "290100, Forest Park AHU1" at bounding box center [477, 108] width 43 height 15
copy span "290100"
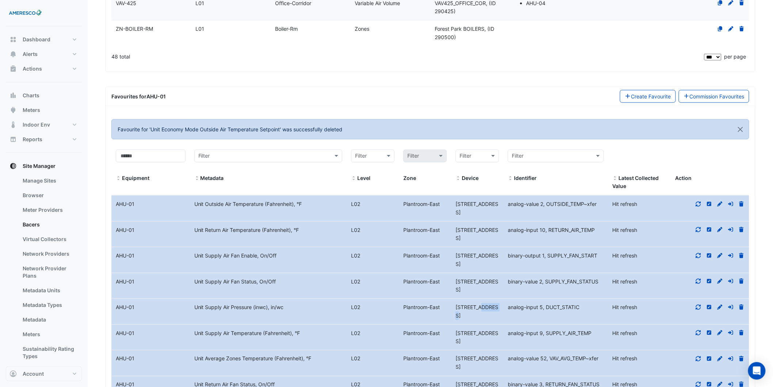
scroll to position [1389, 0]
click at [713, 94] on link "Commission Favourites" at bounding box center [714, 96] width 71 height 13
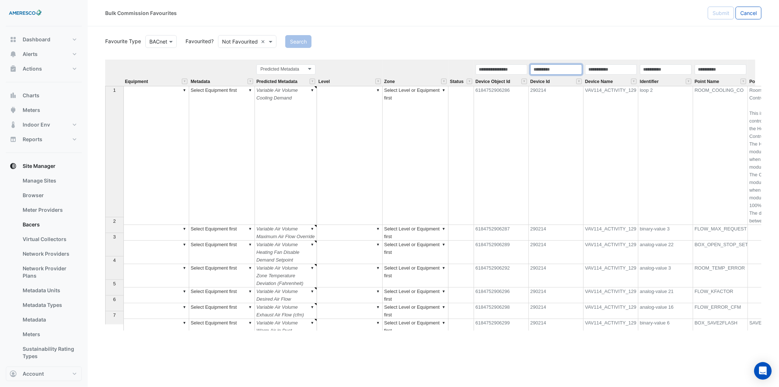
click at [554, 65] on input "text" at bounding box center [557, 69] width 52 height 10
paste input "******"
type input "******"
click at [270, 34] on div "Favourite Type BACnet Favourited? Either Search" at bounding box center [433, 41] width 665 height 14
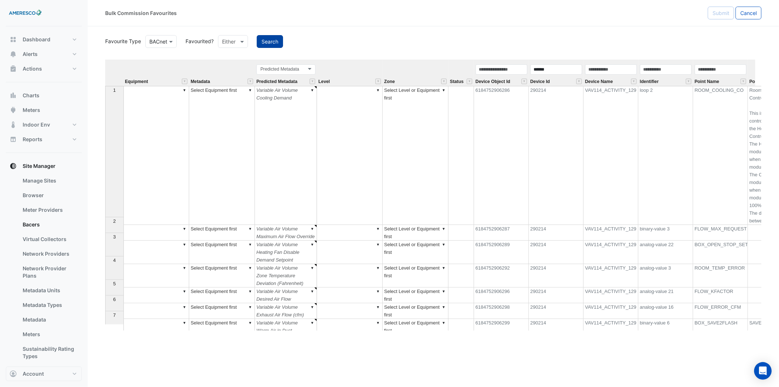
click at [273, 37] on button "Search" at bounding box center [270, 41] width 26 height 13
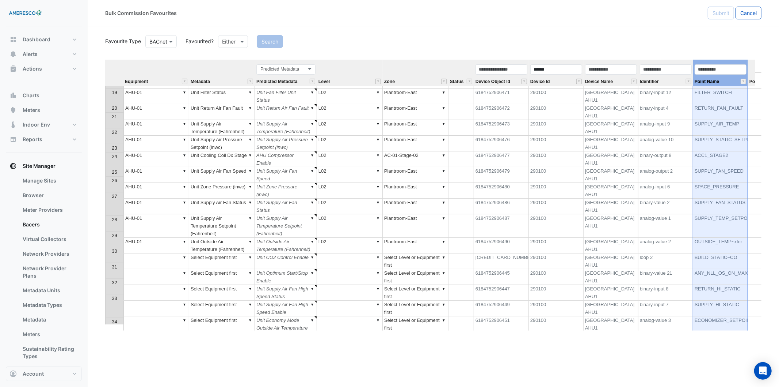
click at [702, 62] on th "Point Name" at bounding box center [720, 73] width 55 height 26
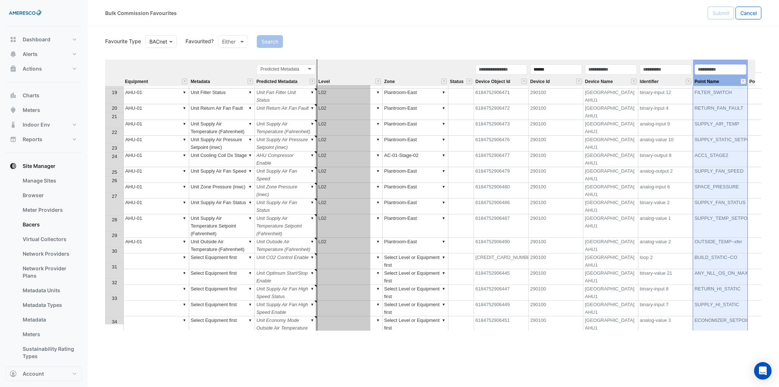
drag, startPoint x: 702, startPoint y: 62, endPoint x: 324, endPoint y: 78, distance: 378.1
click at [324, 78] on tr "Equipment Metadata Predicted Metadata Predicted Metadata Level Zone Status Devi…" at bounding box center [508, 73] width 807 height 26
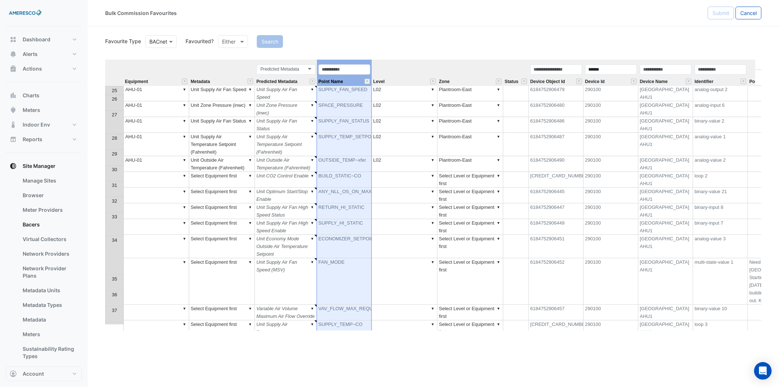
click at [340, 203] on td "RETURN_HI_STATIC" at bounding box center [344, 211] width 55 height 16
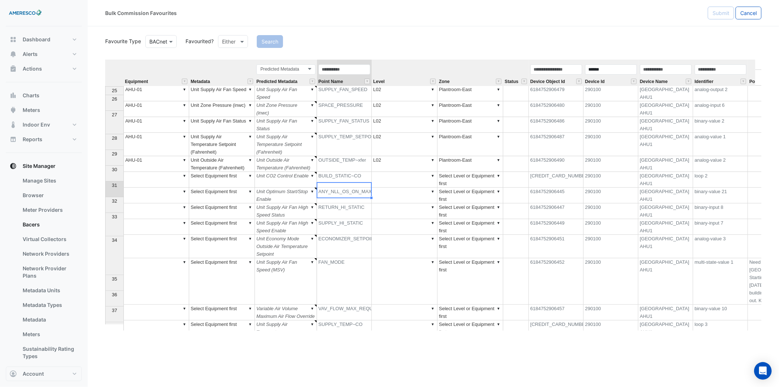
click at [338, 219] on td "SUPPLY_HI_STATIC" at bounding box center [344, 227] width 55 height 16
click at [341, 203] on td "RETURN_HI_STATIC" at bounding box center [344, 211] width 55 height 16
type textarea "******"
click at [301, 235] on td "▼ Unit Economy Mode Outside Air Temperature Setpoint" at bounding box center [286, 246] width 62 height 23
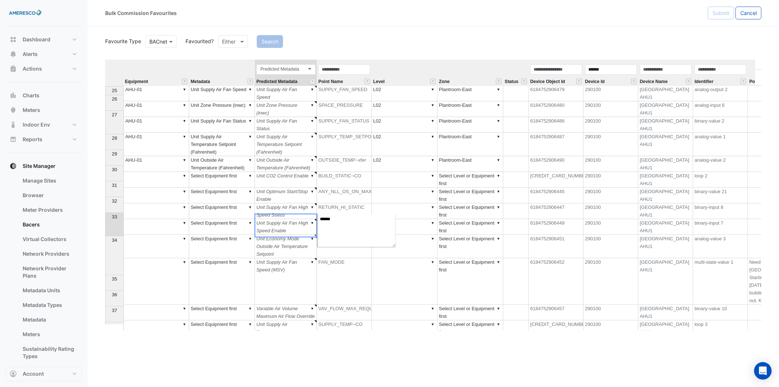
click at [301, 235] on td "▼ Unit Economy Mode Outside Air Temperature Setpoint" at bounding box center [286, 246] width 62 height 23
type textarea "**********"
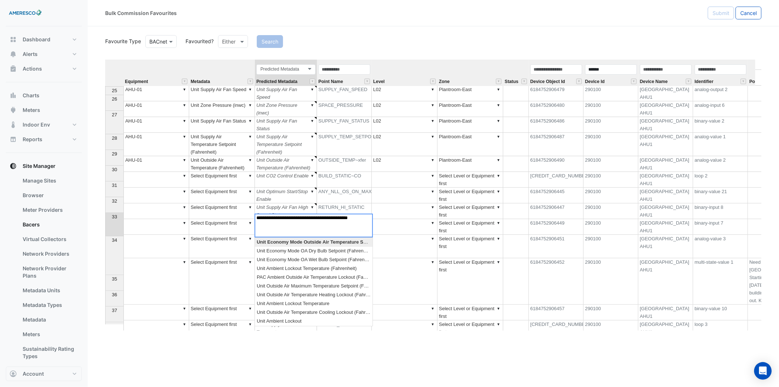
click at [422, 258] on td "▼" at bounding box center [405, 281] width 66 height 46
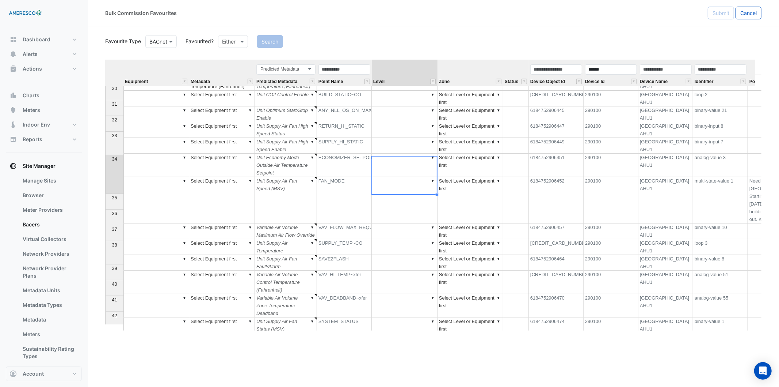
click at [342, 177] on td "FAN_MODE" at bounding box center [344, 200] width 55 height 46
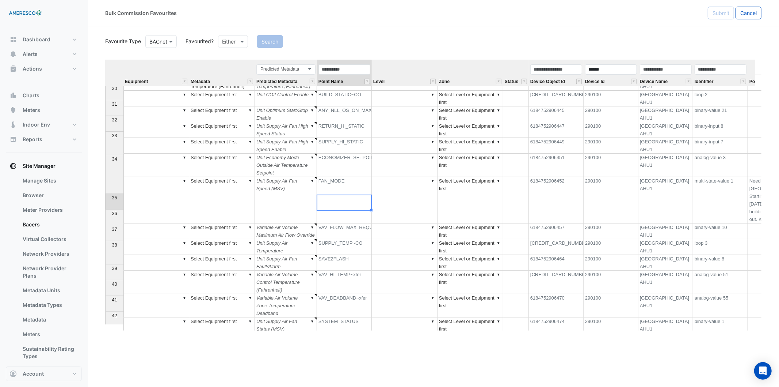
click at [334, 223] on td "VAV_FLOW_MAX_REQUEST" at bounding box center [344, 231] width 55 height 16
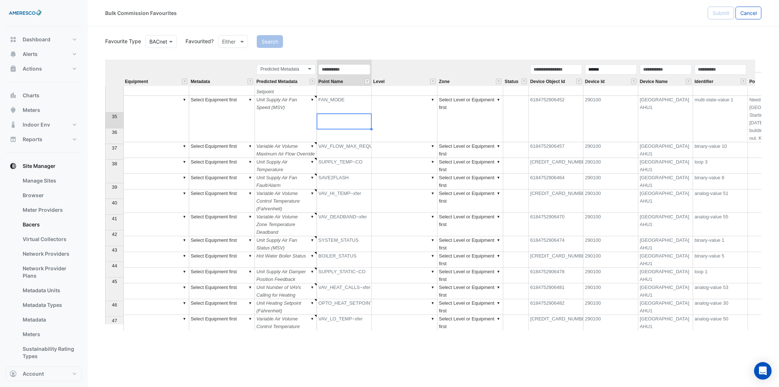
click at [351, 236] on td "SYSTEM_STATUS" at bounding box center [344, 244] width 55 height 16
click at [346, 252] on td "BOILER_STATUS" at bounding box center [344, 260] width 55 height 16
type textarea "******"
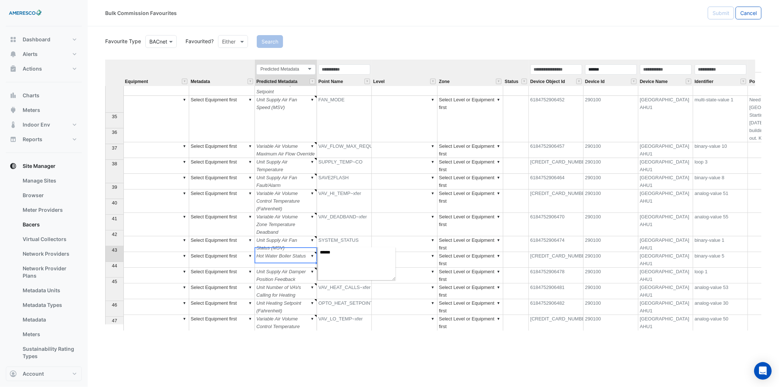
click at [292, 283] on td "▼ Unit Number of VAVs Calling for Heating" at bounding box center [286, 291] width 62 height 16
